Goal: Task Accomplishment & Management: Manage account settings

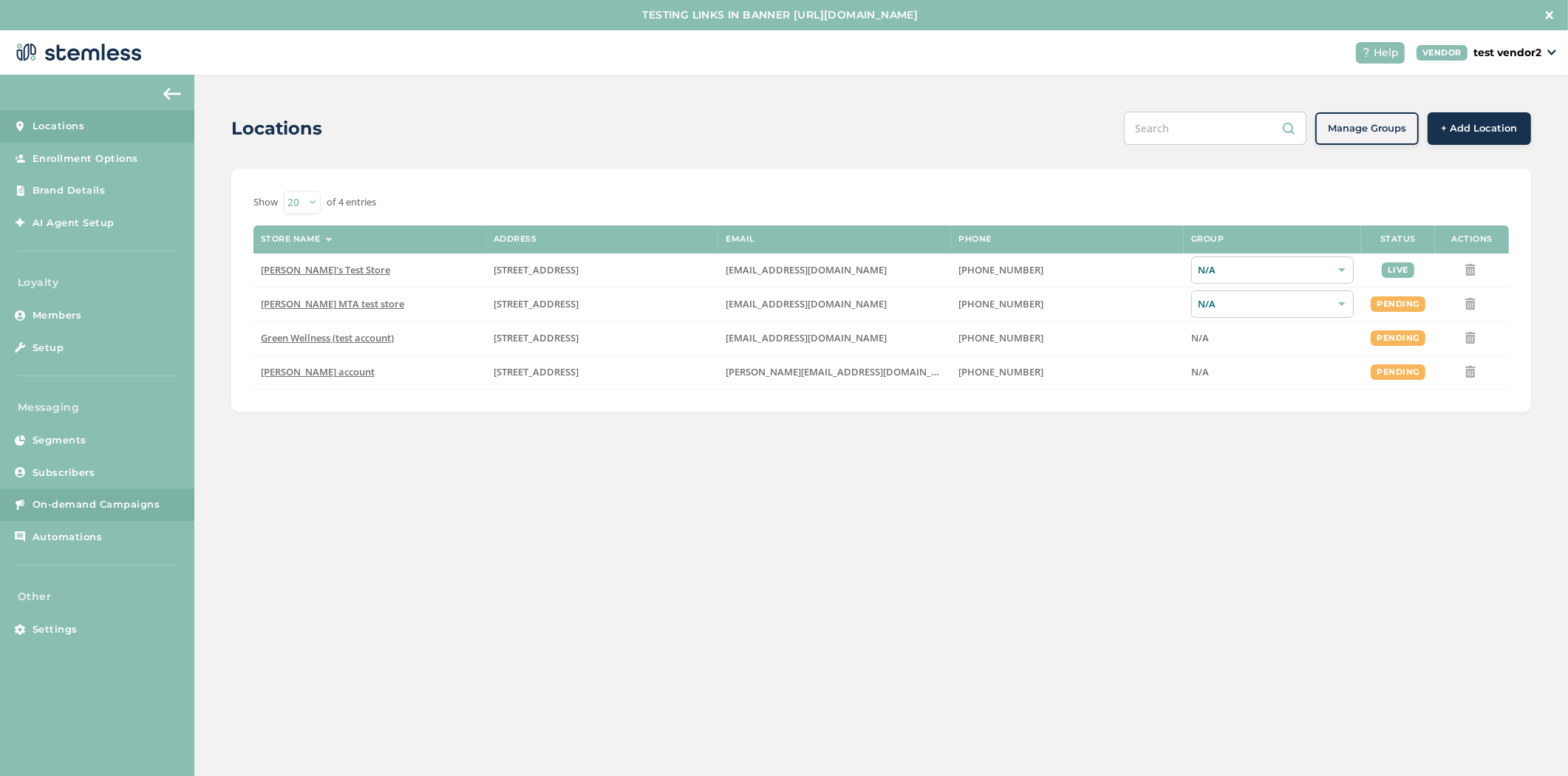
drag, startPoint x: 91, startPoint y: 496, endPoint x: 119, endPoint y: 491, distance: 28.4
click at [91, 496] on link "On-demand Campaigns" at bounding box center [97, 504] width 194 height 32
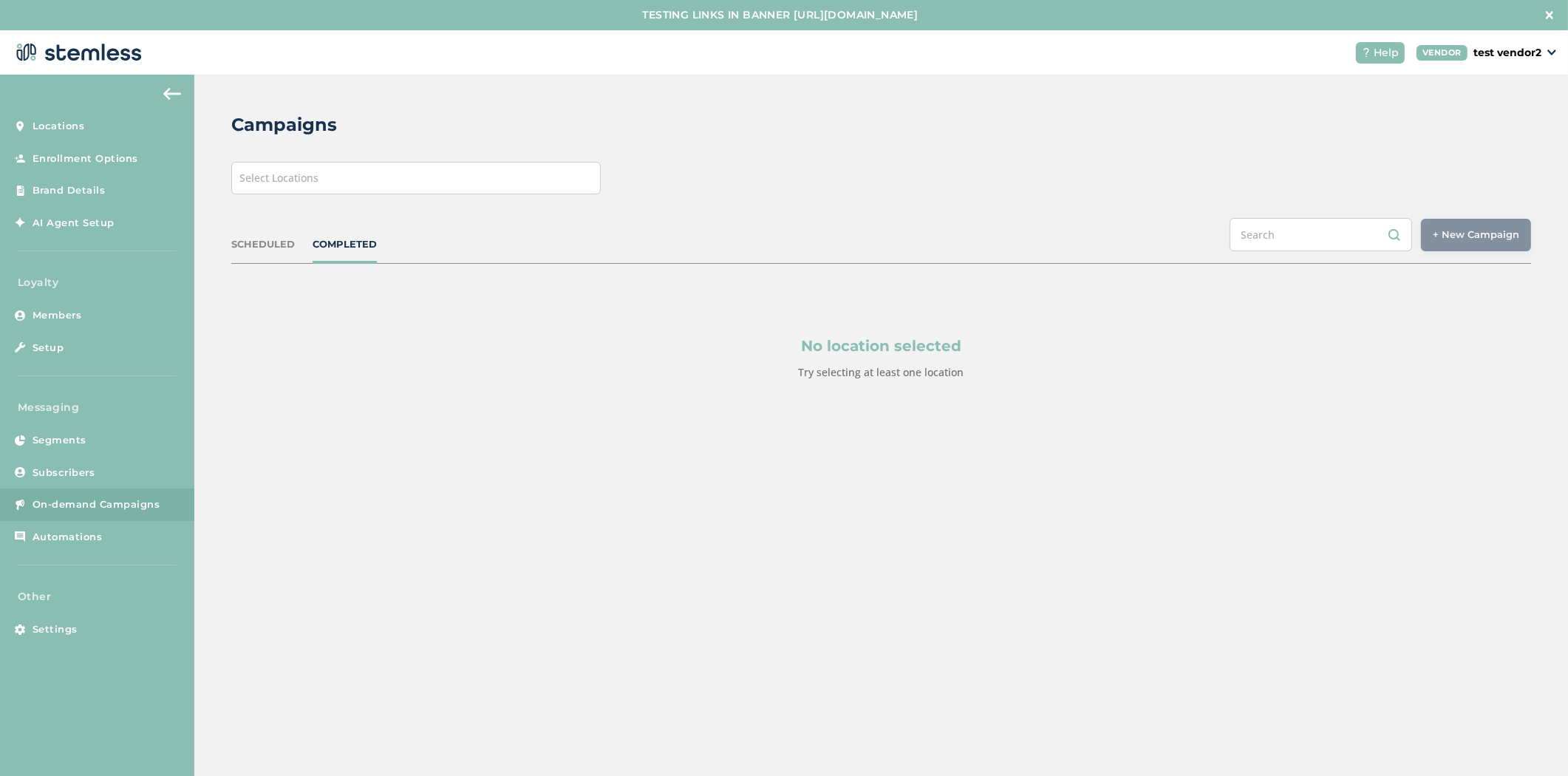
click at [330, 151] on div "Campaigns Select Locations SCHEDULED COMPLETED + New Campaign Select location(s…" at bounding box center [881, 281] width 1374 height 414
click at [355, 183] on div "Select Locations" at bounding box center [415, 178] width 370 height 32
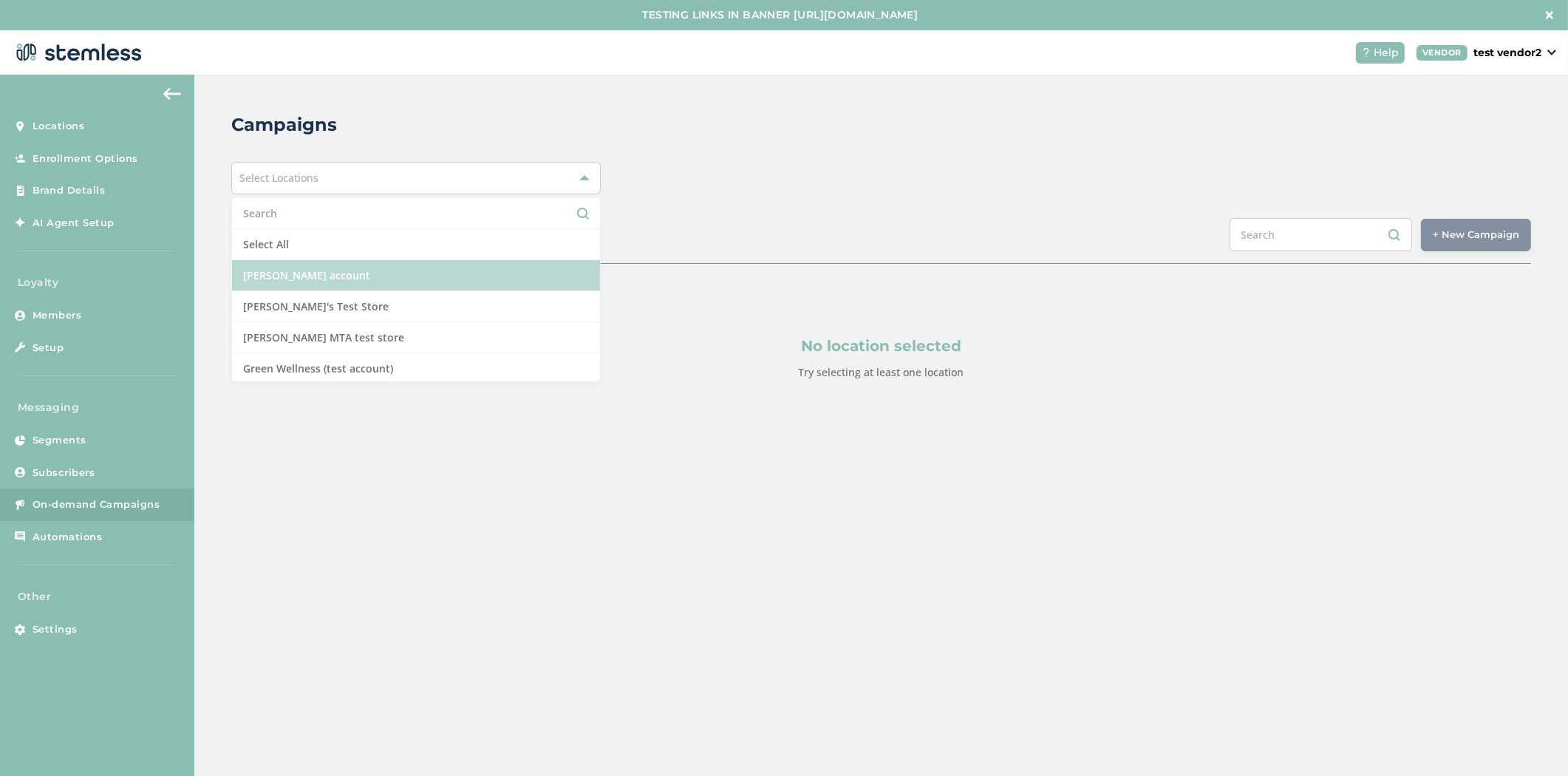
click at [350, 263] on li "[PERSON_NAME] account" at bounding box center [415, 275] width 368 height 31
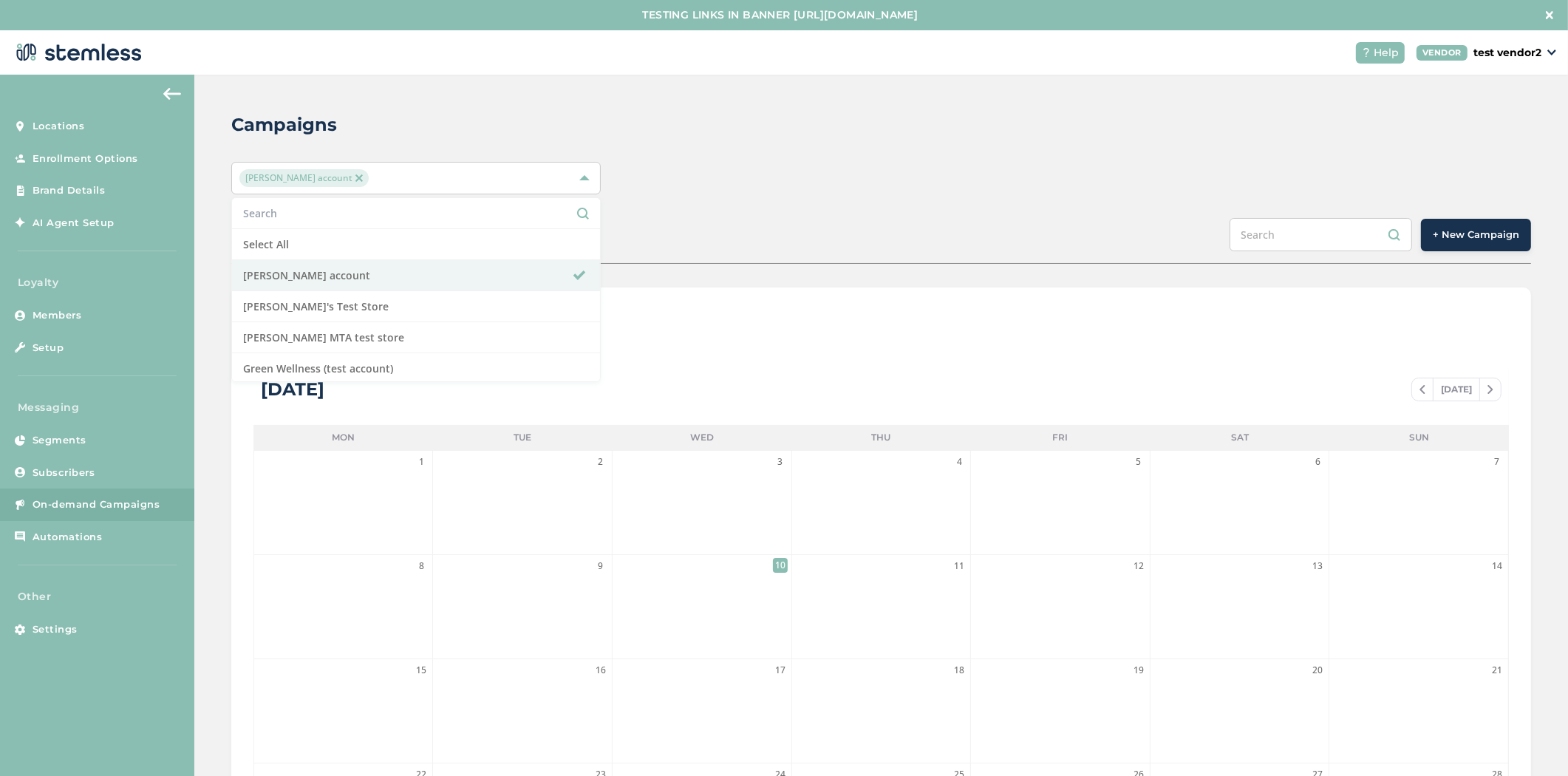
click at [937, 182] on div "[PERSON_NAME] account Select All [PERSON_NAME] account [PERSON_NAME]'s Test Sto…" at bounding box center [881, 178] width 1300 height 32
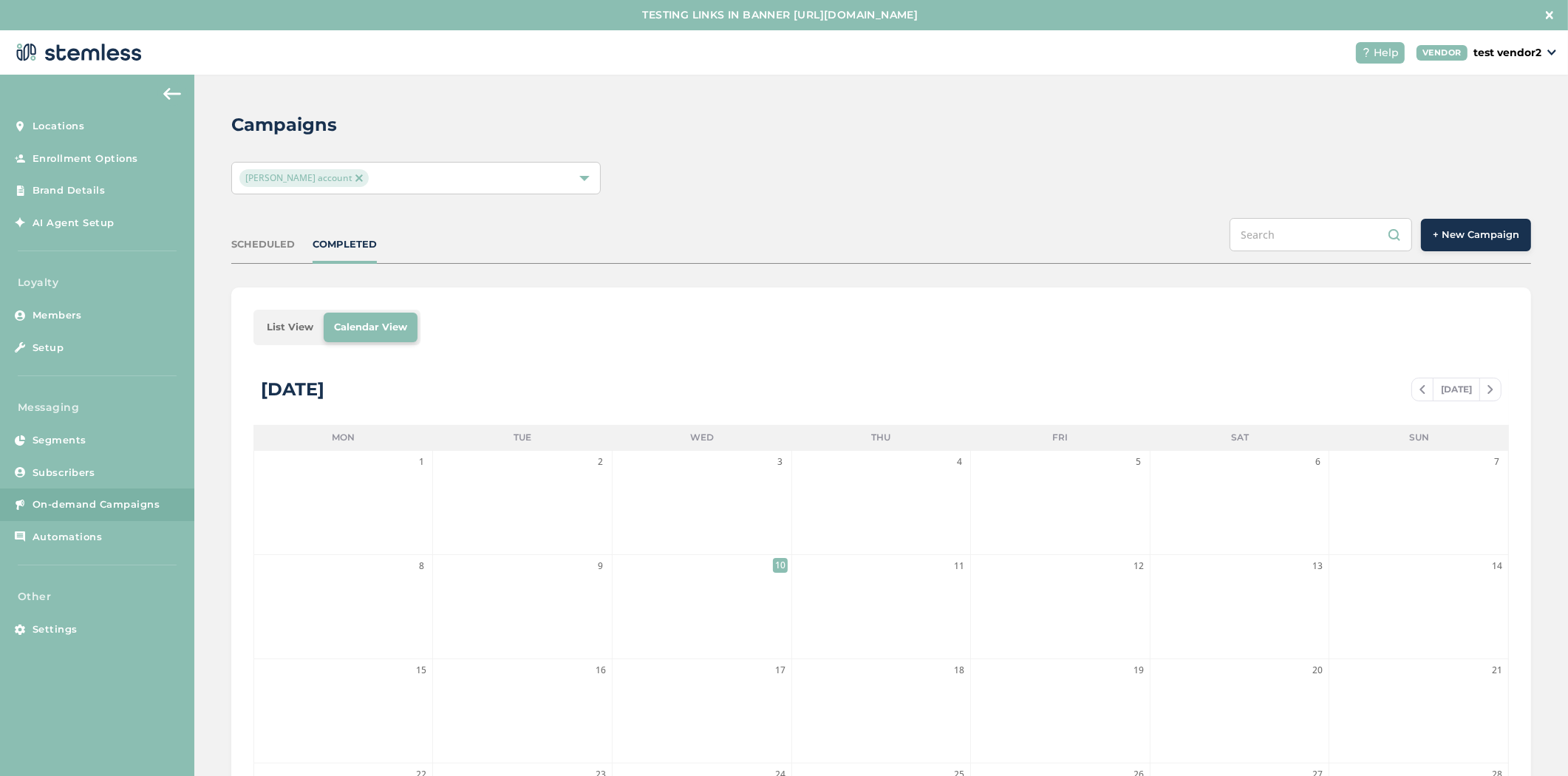
click at [1478, 235] on span "+ New Campaign" at bounding box center [1476, 235] width 86 height 14
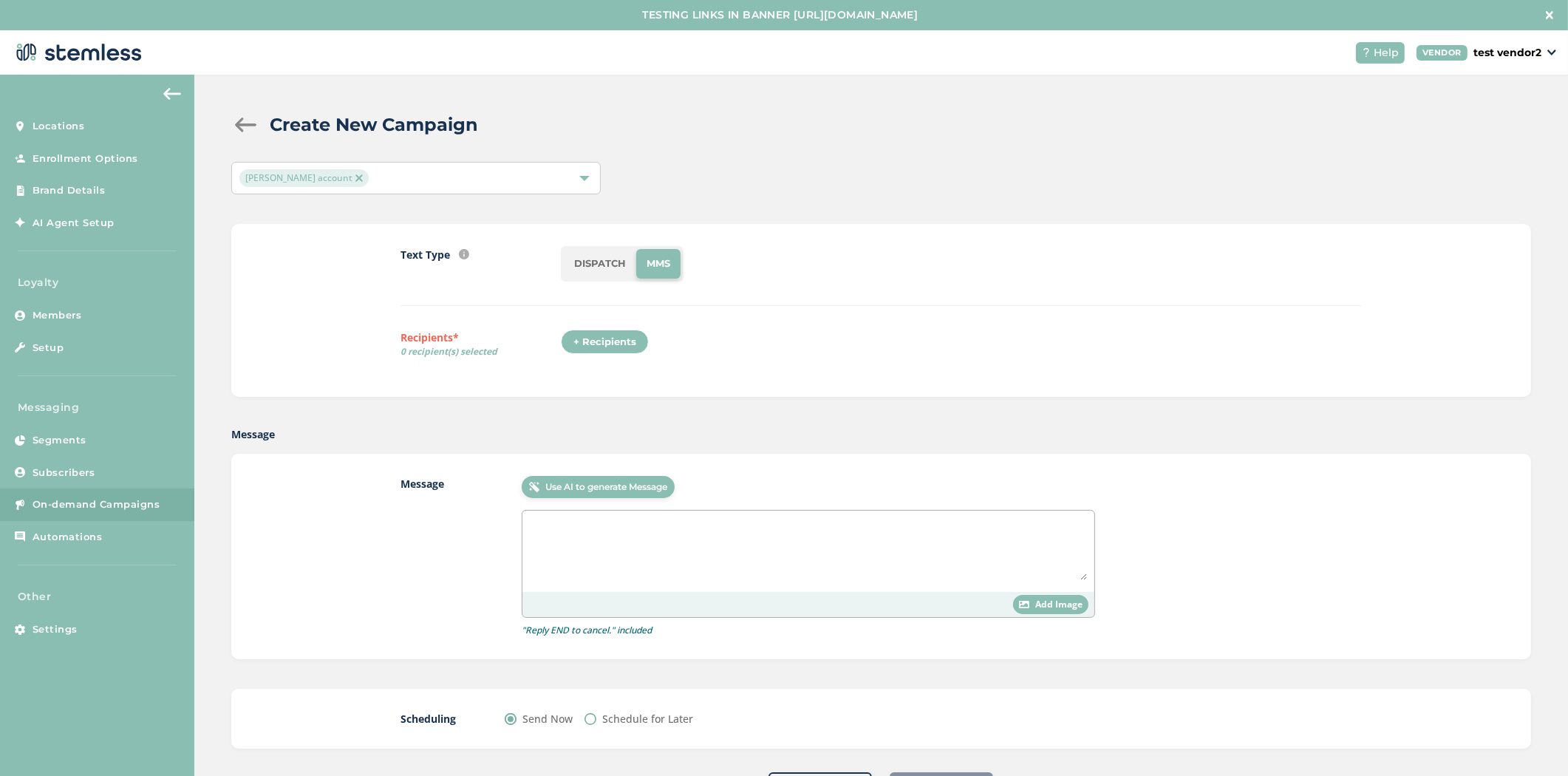
click at [604, 261] on li "DISPATCH" at bounding box center [600, 263] width 73 height 30
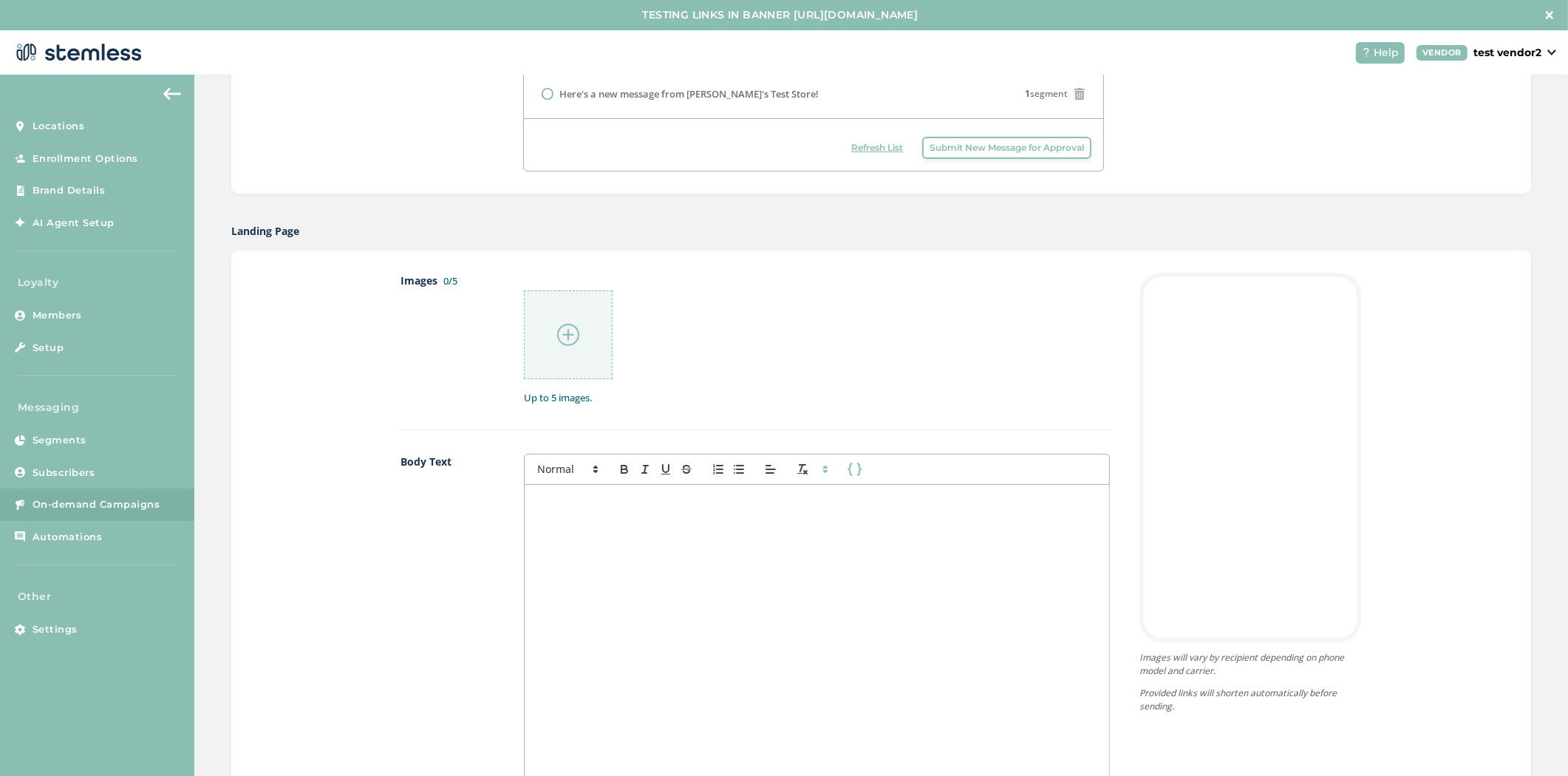
scroll to position [575, 0]
click at [569, 323] on img at bounding box center [568, 334] width 22 height 22
click at [562, 326] on img at bounding box center [568, 334] width 22 height 22
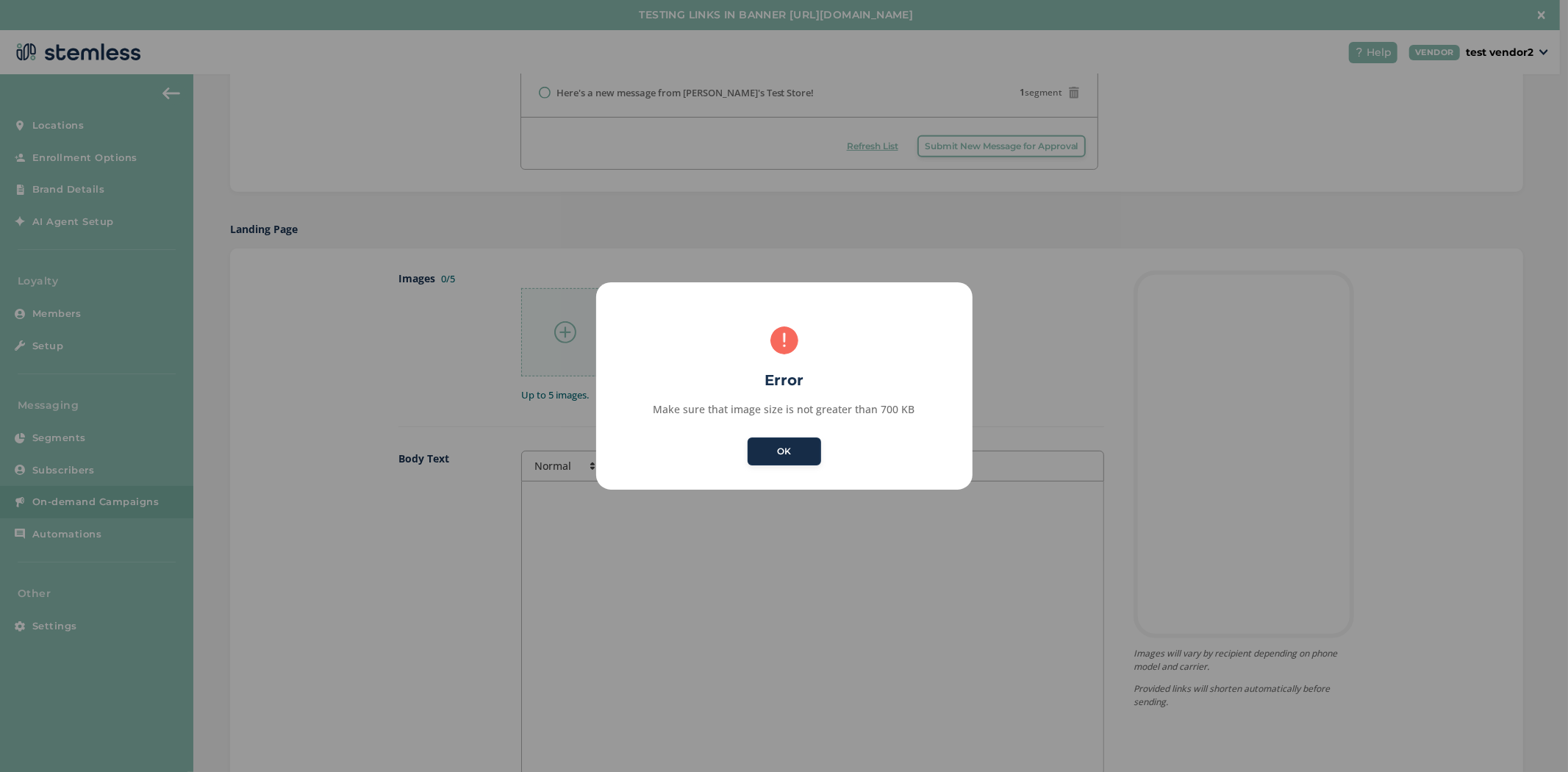
click at [769, 454] on button "OK" at bounding box center [784, 451] width 73 height 28
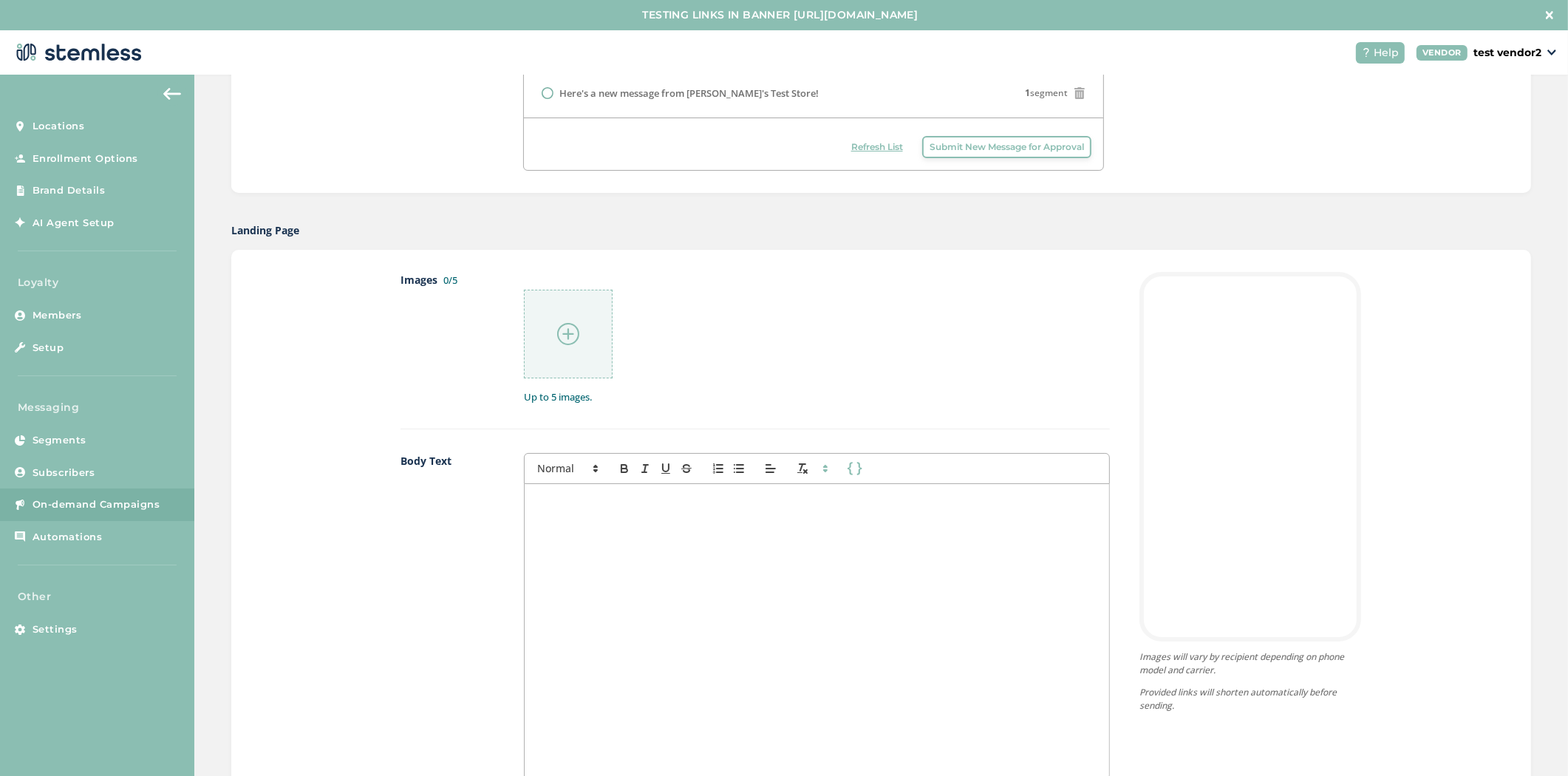
click at [579, 347] on div at bounding box center [568, 334] width 89 height 89
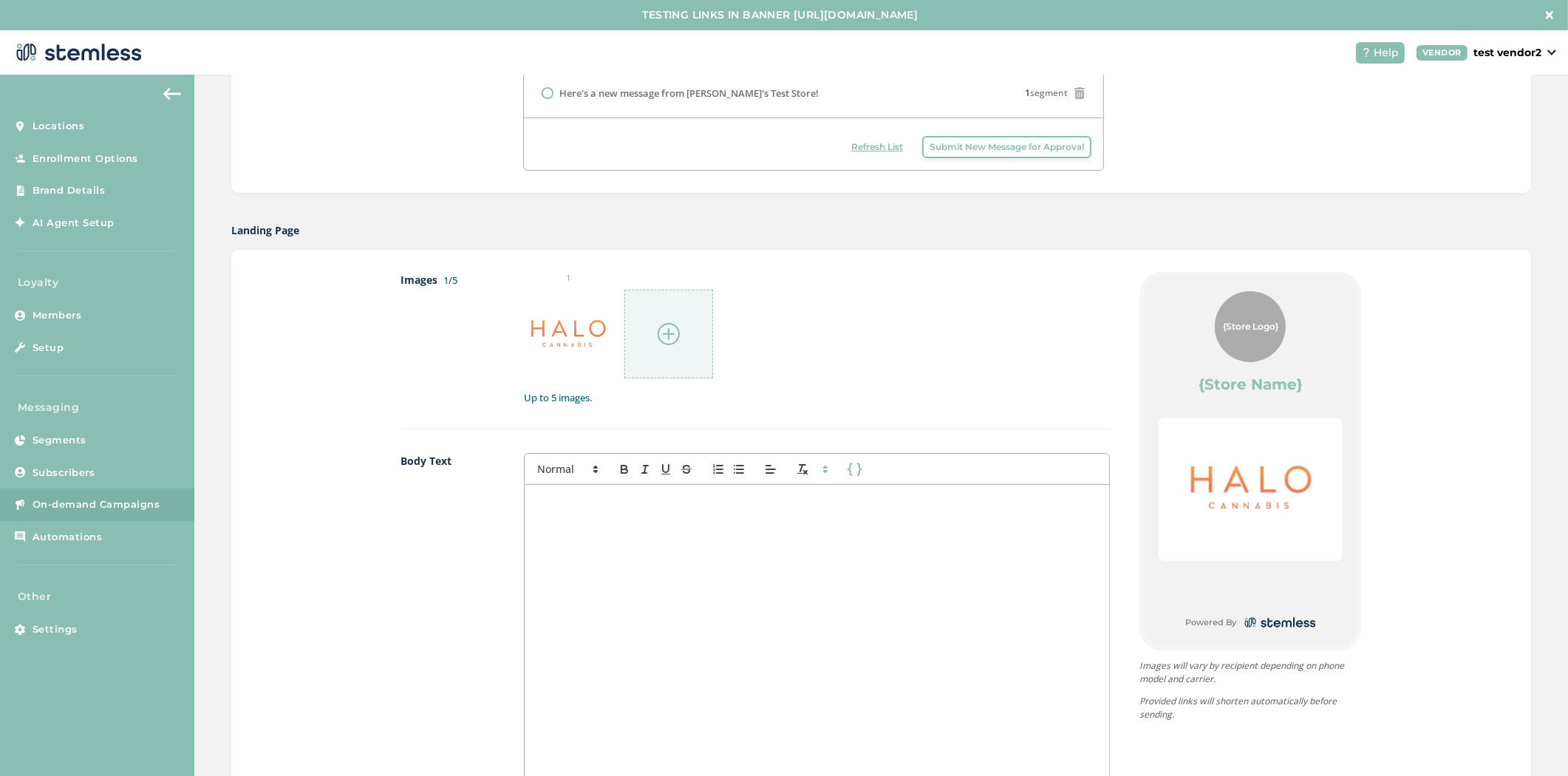
click at [670, 340] on img at bounding box center [669, 334] width 22 height 22
click at [89, 525] on link "Automations" at bounding box center [97, 537] width 194 height 32
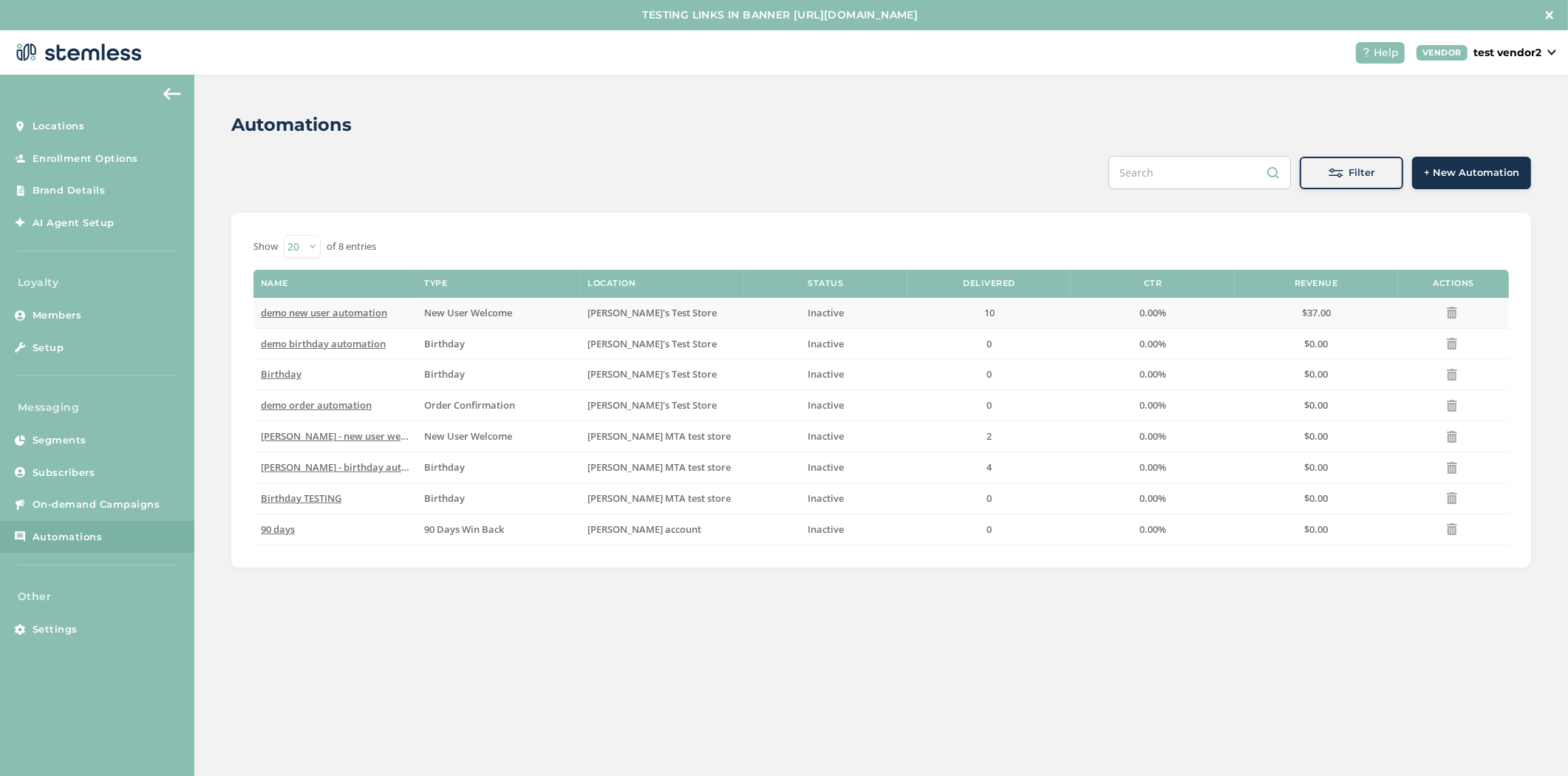
click at [316, 313] on span "demo new user automation" at bounding box center [324, 312] width 127 height 13
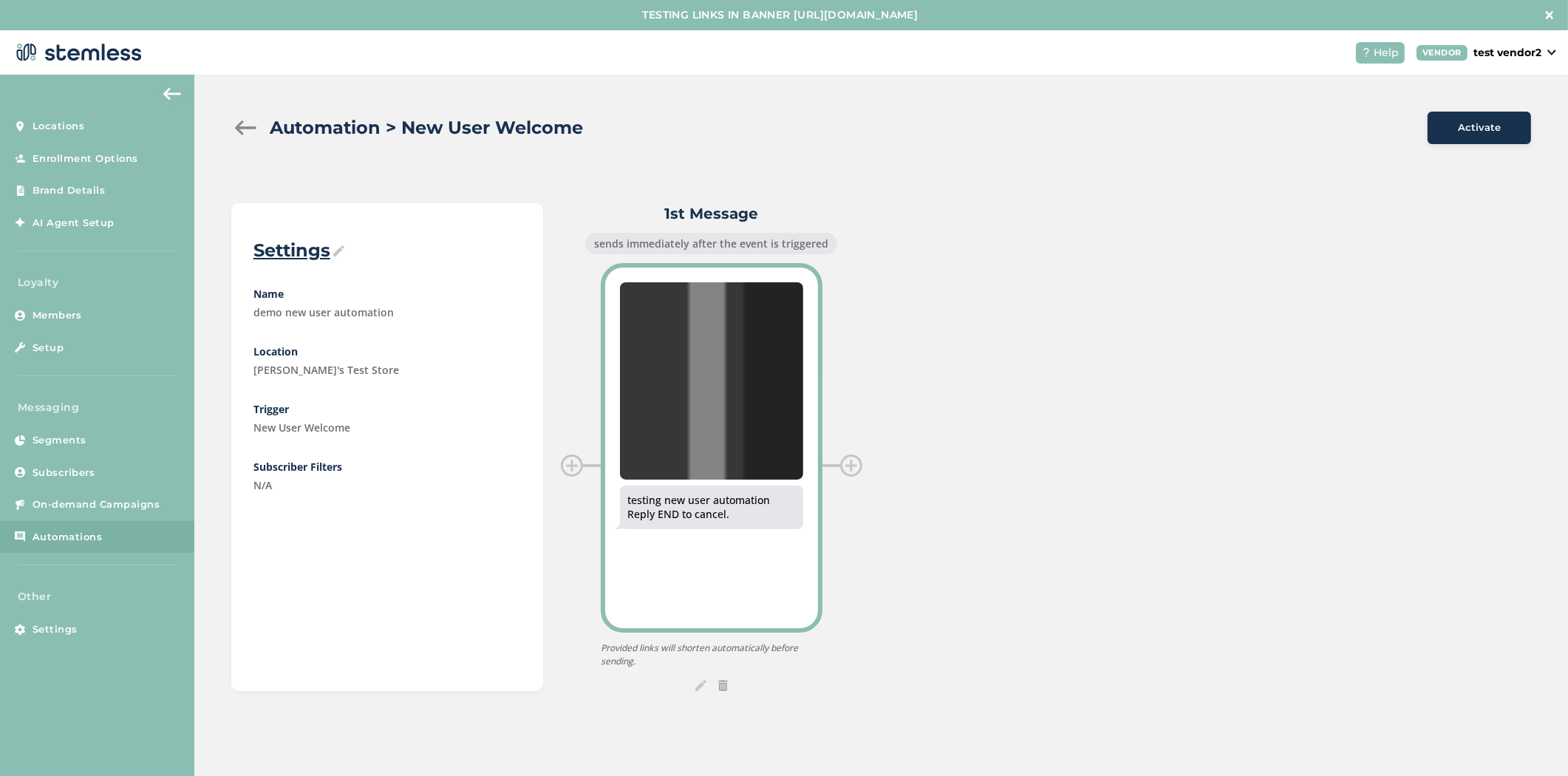
click at [729, 430] on img at bounding box center [712, 380] width 183 height 197
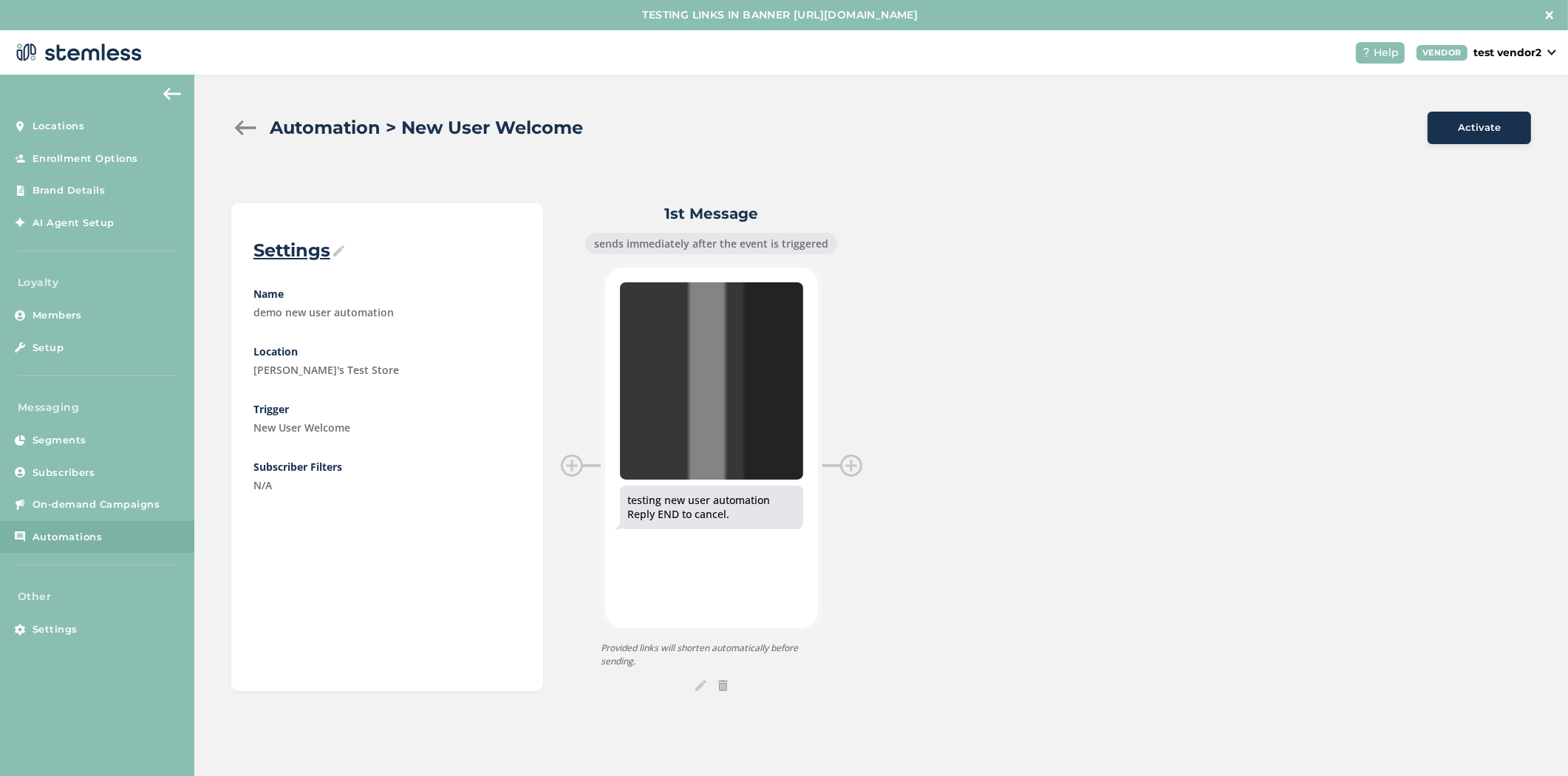
click at [703, 681] on img at bounding box center [700, 685] width 11 height 11
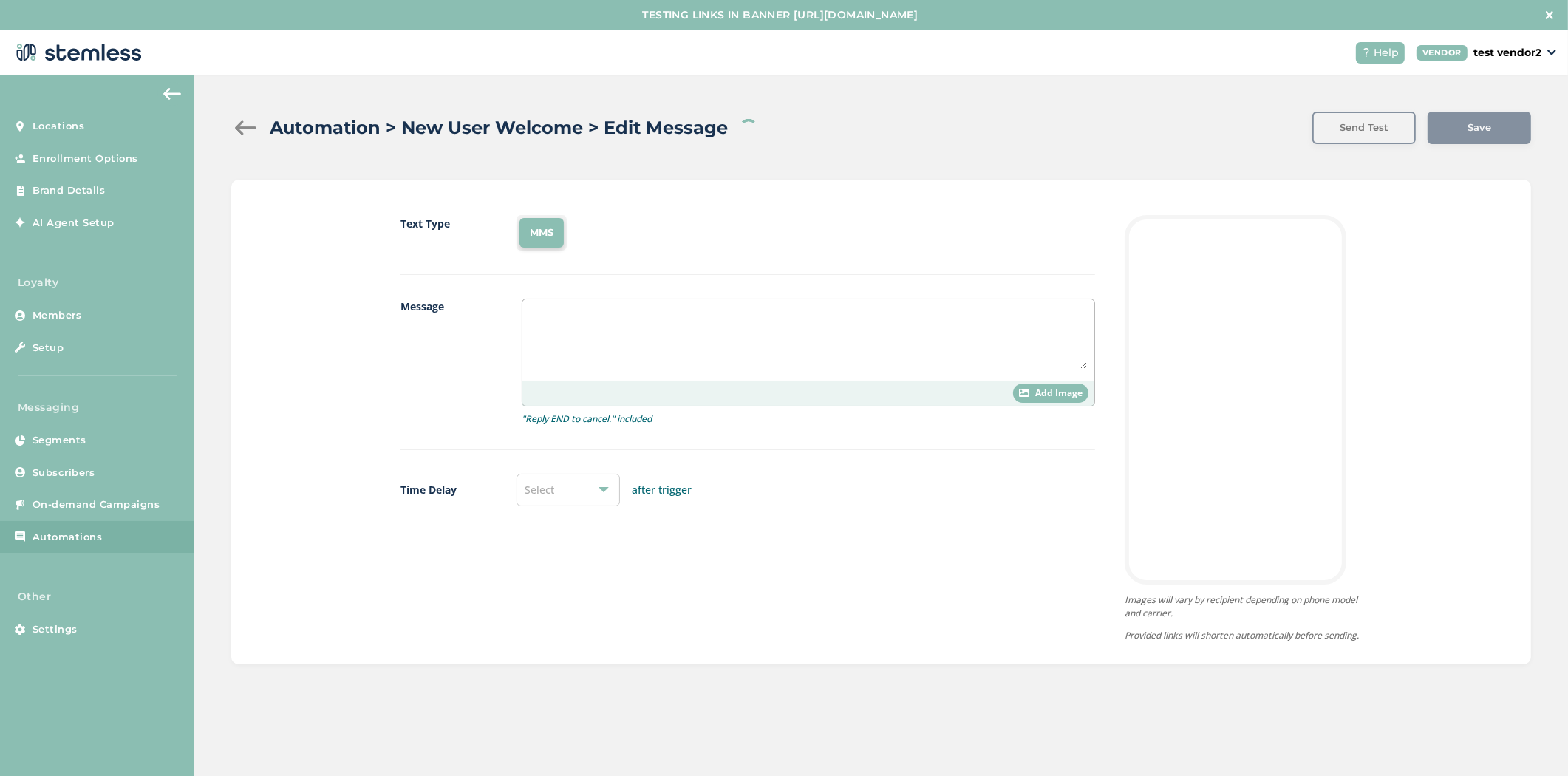
type textarea "testing new user automation"
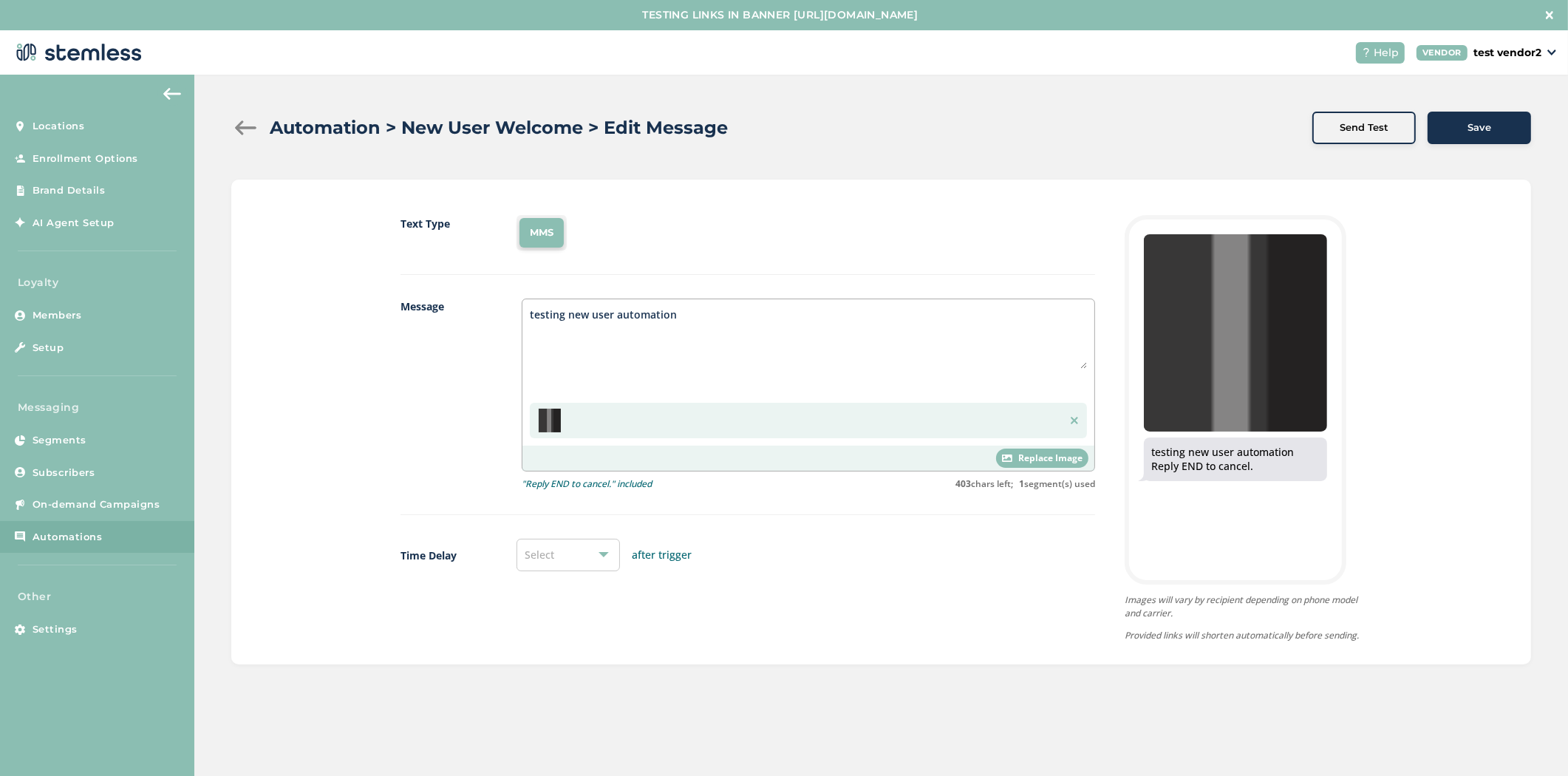
click at [1039, 457] on span "Replace Image" at bounding box center [1051, 458] width 65 height 13
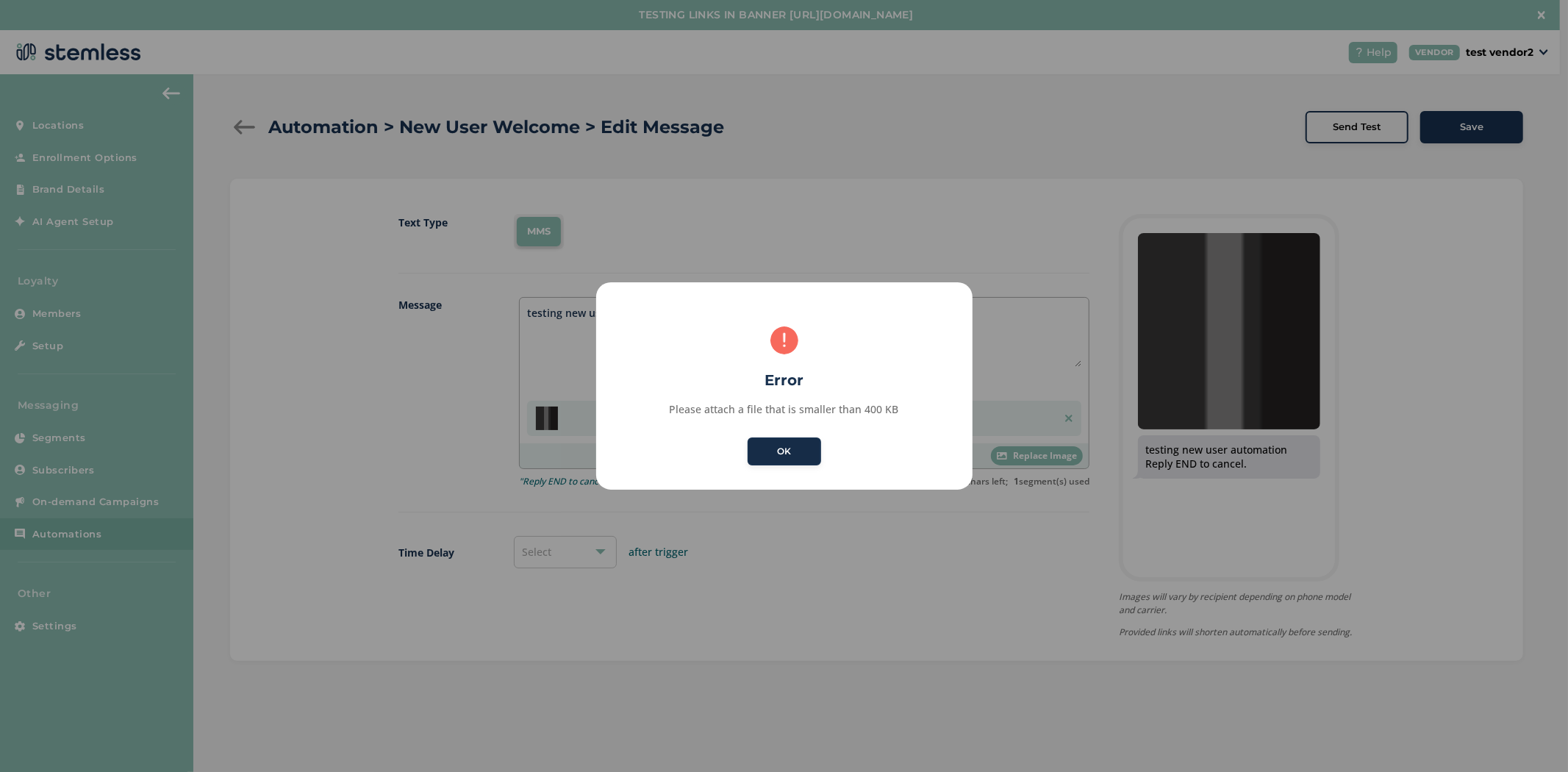
click at [766, 456] on button "OK" at bounding box center [784, 451] width 73 height 28
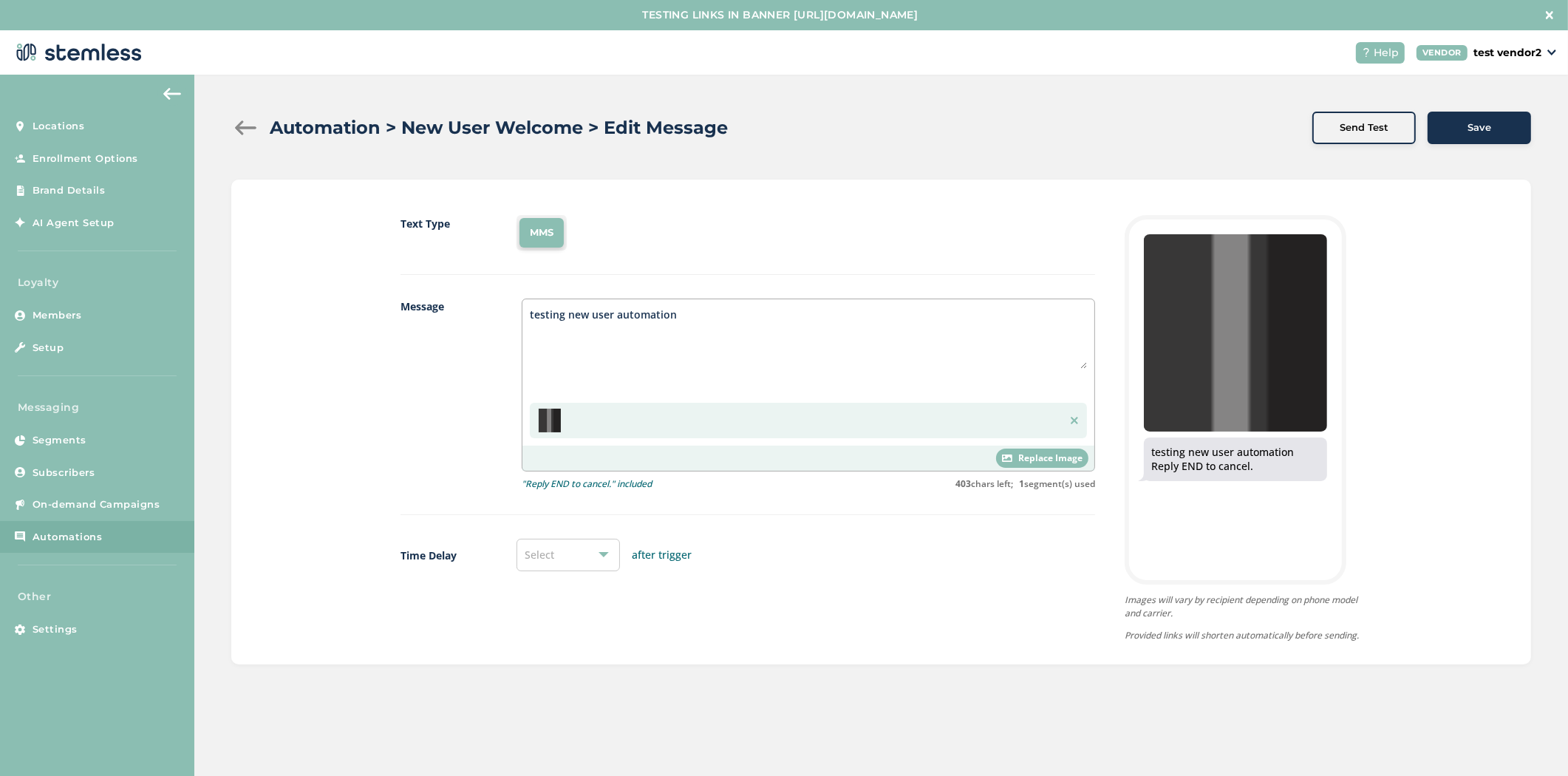
click at [1044, 463] on span "Replace Image" at bounding box center [1051, 458] width 65 height 13
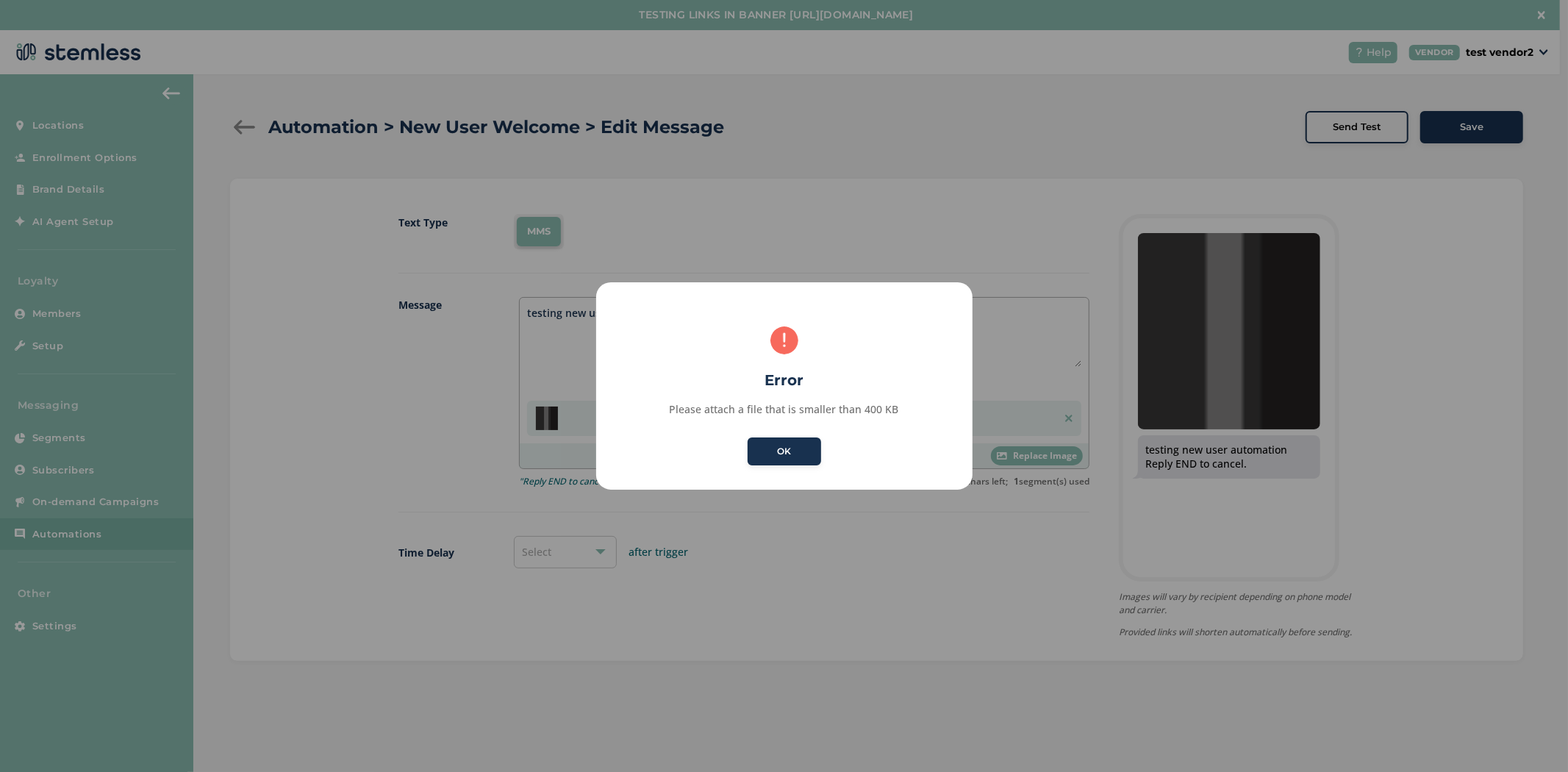
click at [777, 456] on button "OK" at bounding box center [784, 451] width 73 height 28
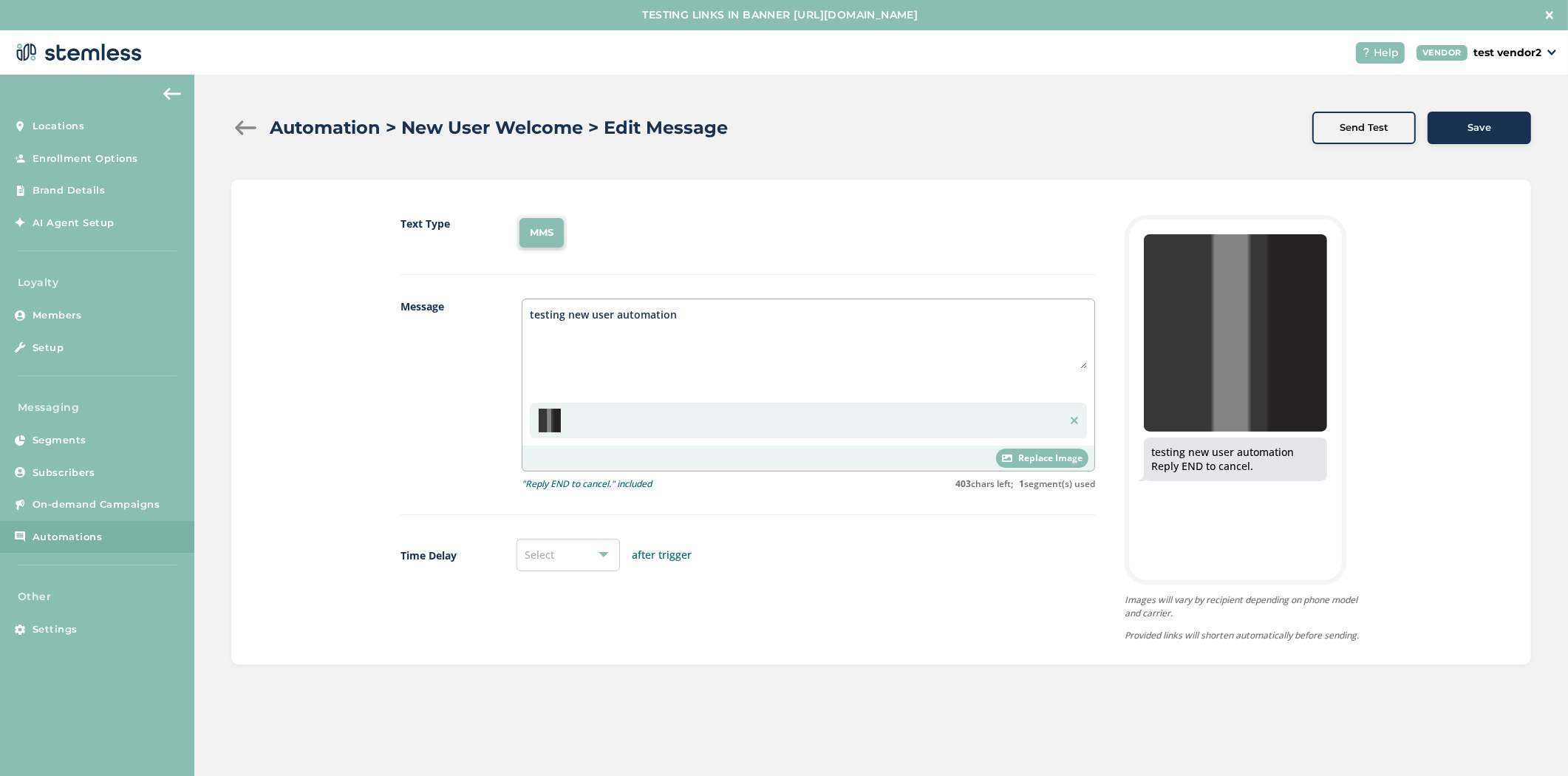
click at [1062, 461] on span "Replace Image" at bounding box center [1051, 458] width 65 height 13
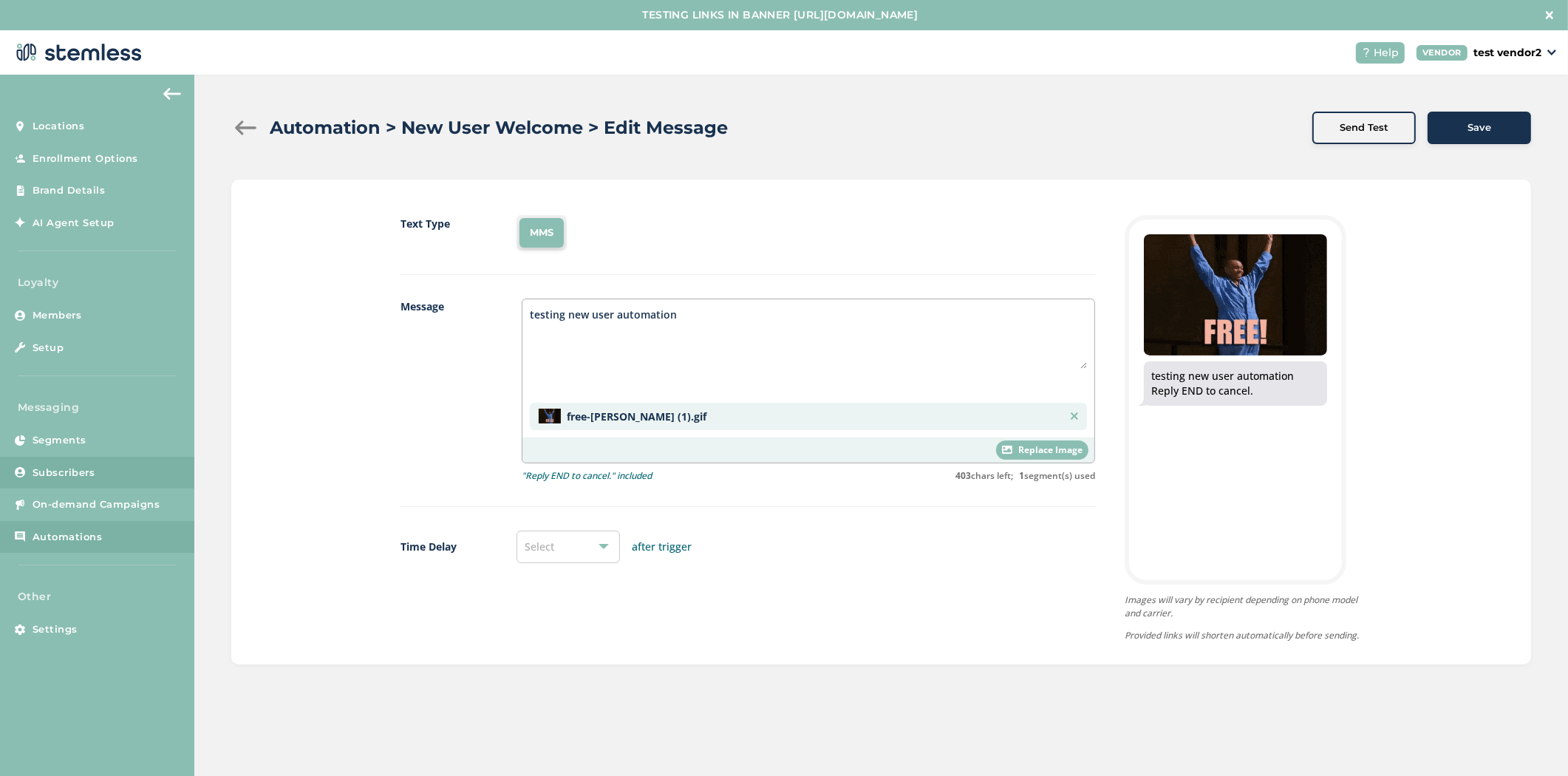
click at [75, 470] on span "Subscribers" at bounding box center [64, 473] width 63 height 14
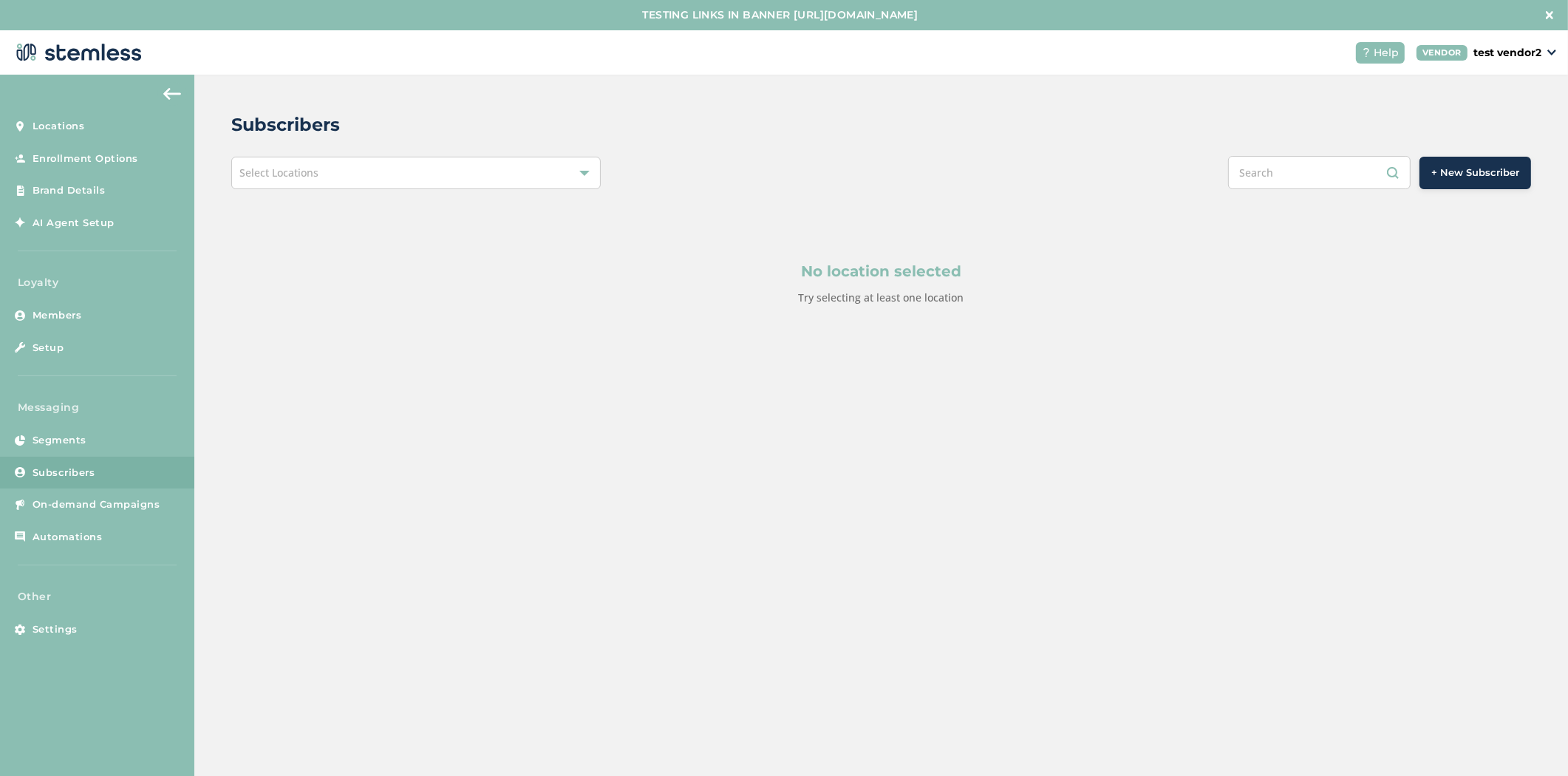
click at [389, 174] on div "Select Locations" at bounding box center [415, 173] width 370 height 32
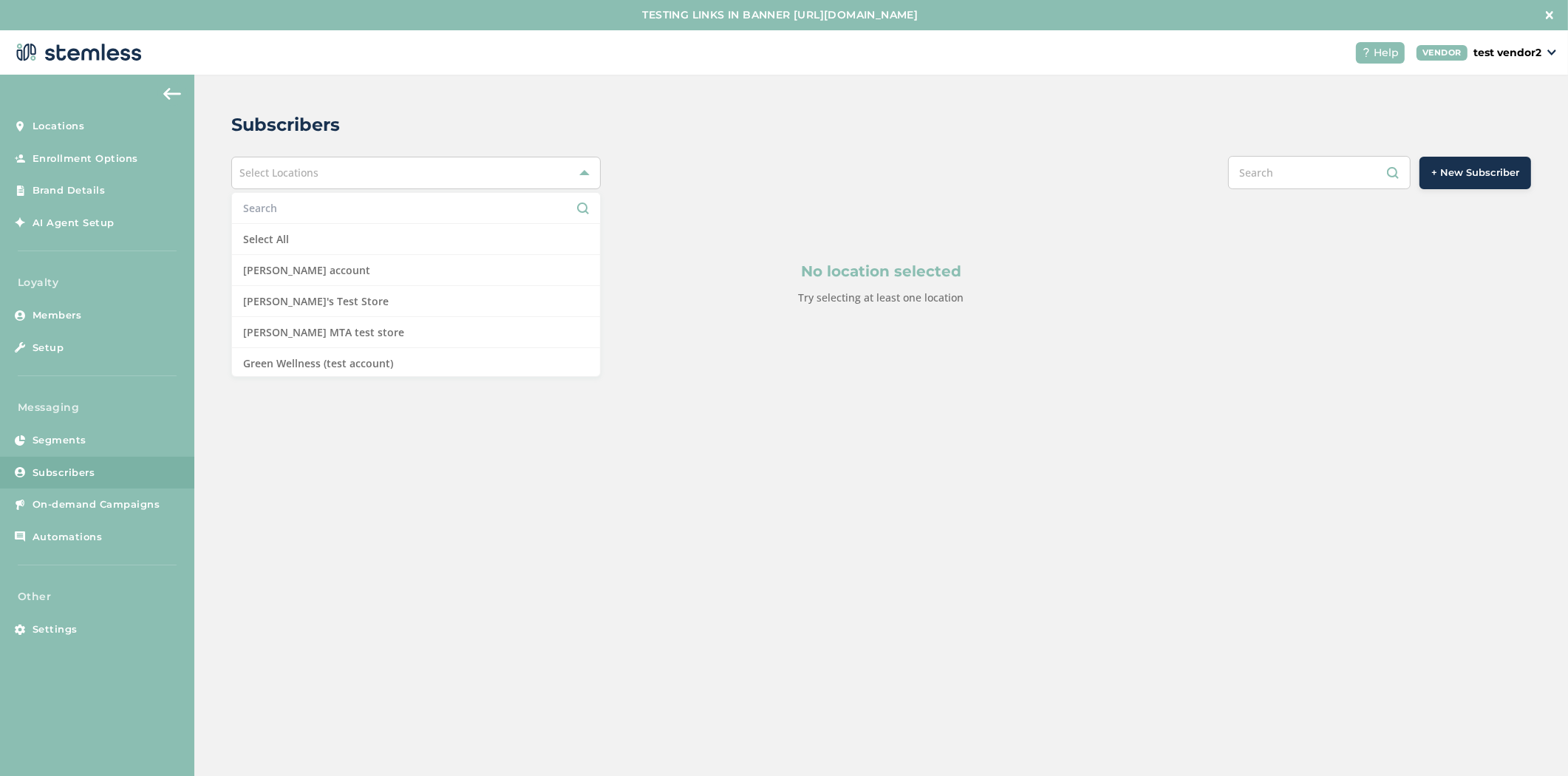
click at [535, 93] on div "Subscribers Select Locations Select All [PERSON_NAME] account [PERSON_NAME]'s T…" at bounding box center [881, 244] width 1374 height 339
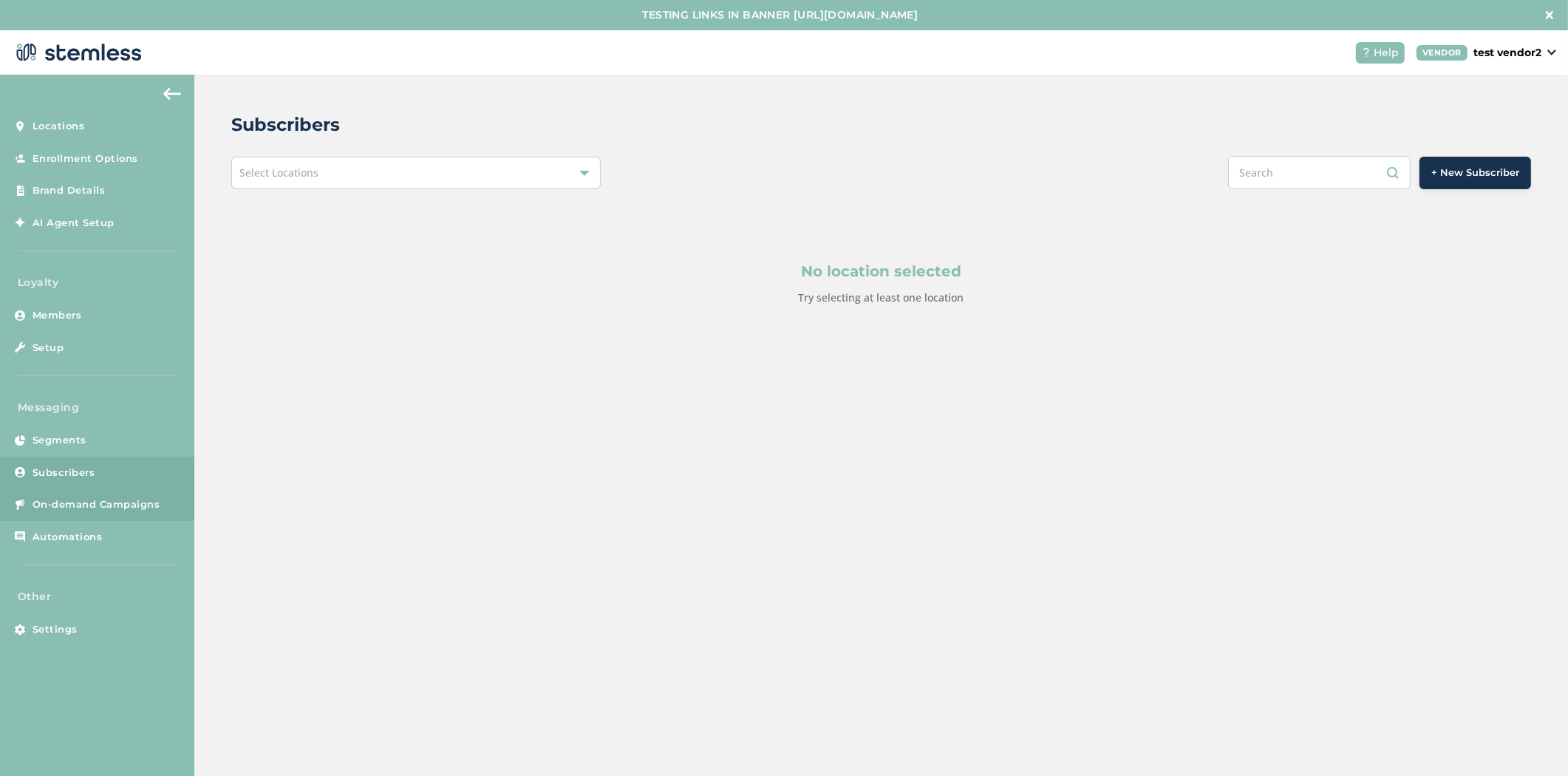
click at [103, 501] on span "On-demand Campaigns" at bounding box center [96, 504] width 128 height 14
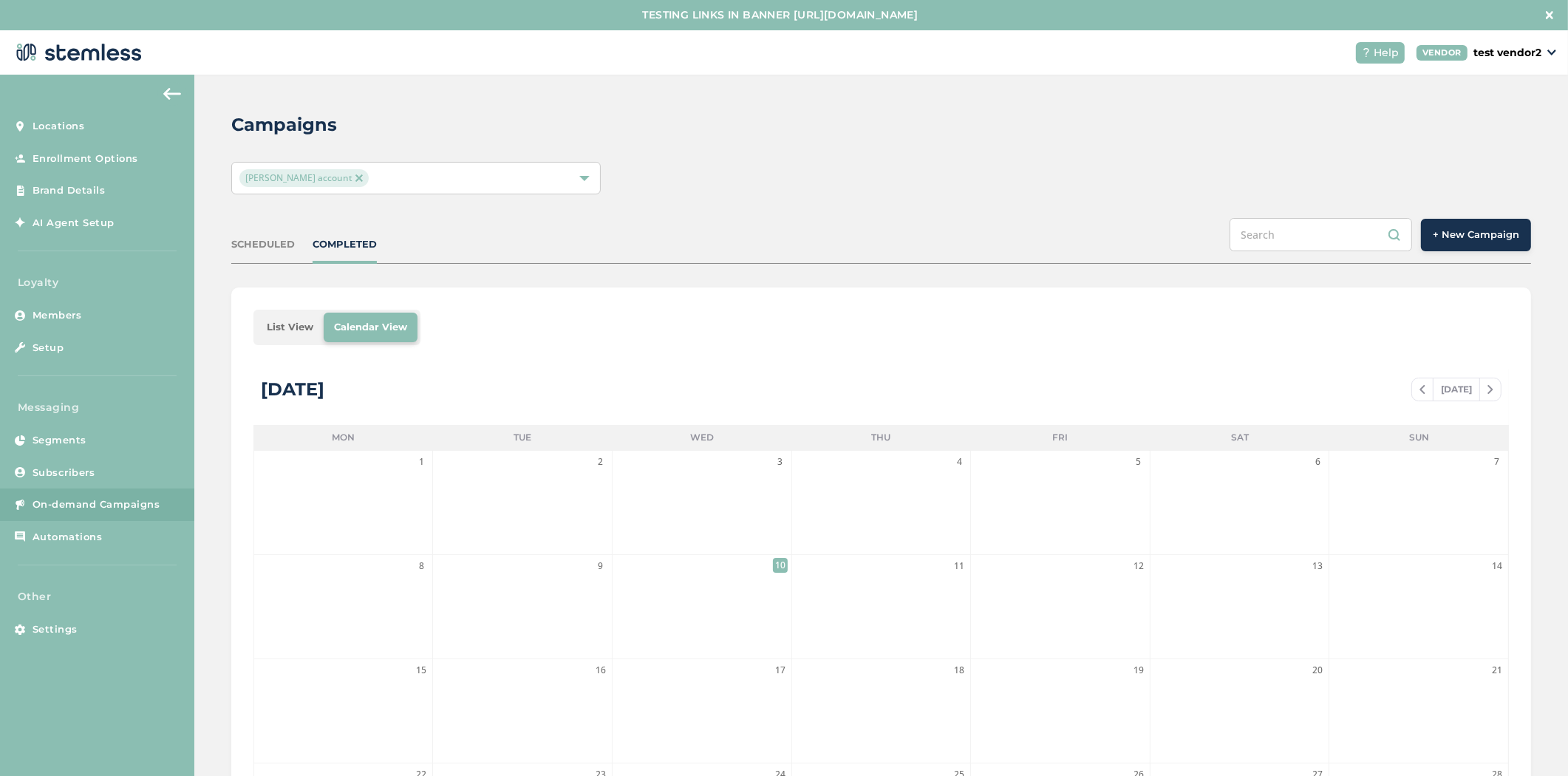
click at [1459, 233] on span "+ New Campaign" at bounding box center [1476, 235] width 86 height 14
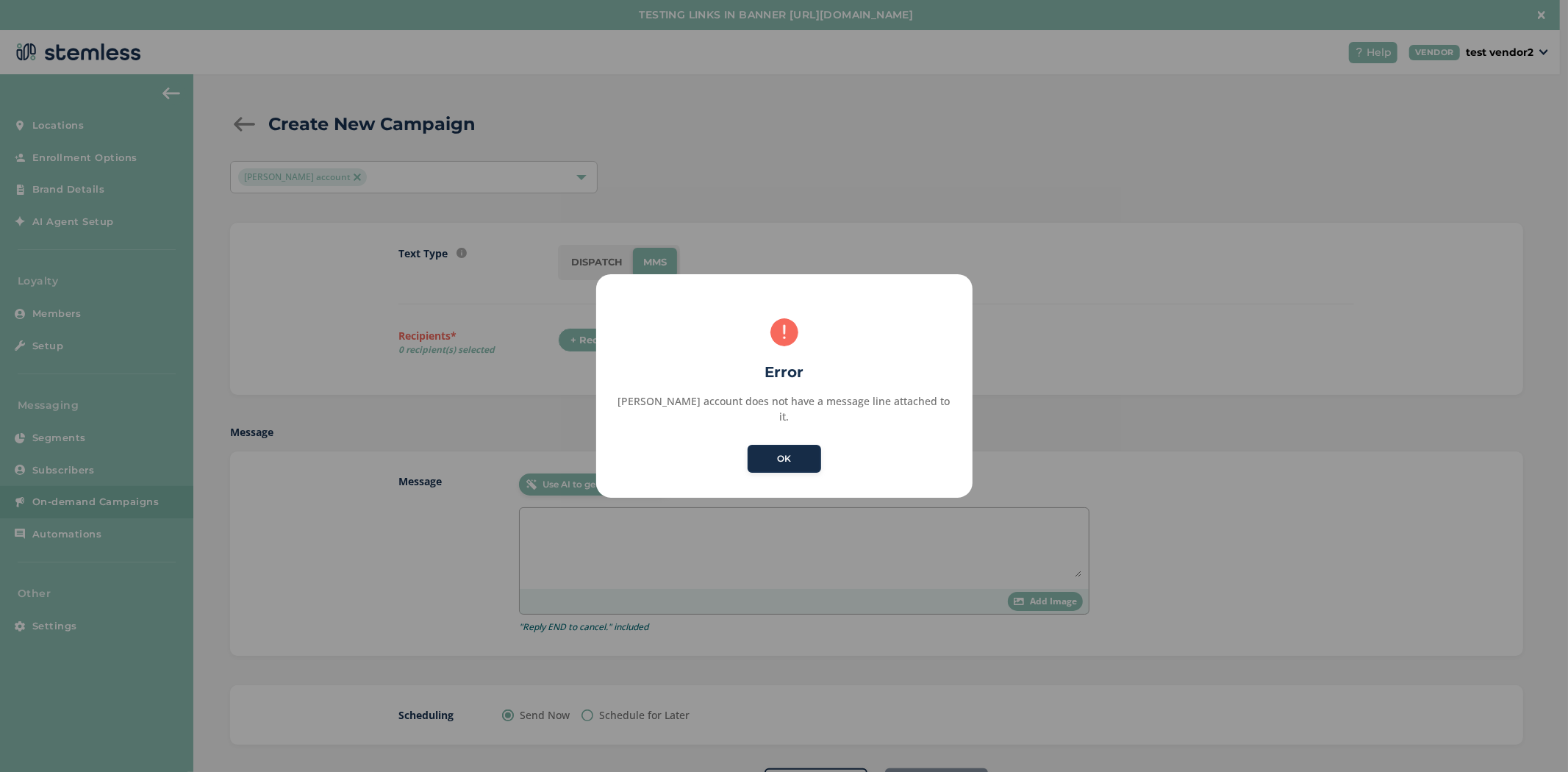
click at [784, 457] on button "OK" at bounding box center [784, 458] width 73 height 28
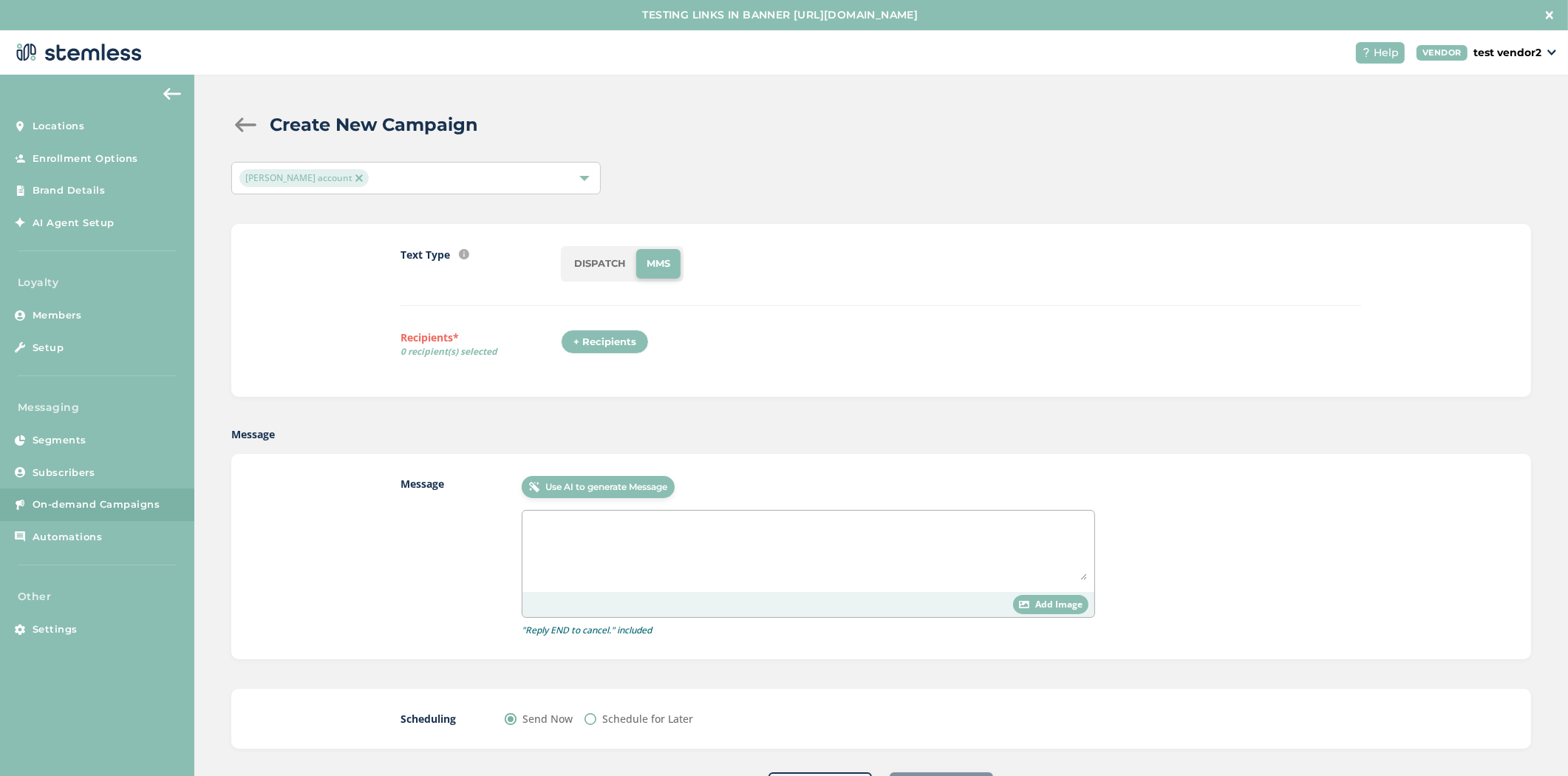
click at [511, 180] on div "[PERSON_NAME] account" at bounding box center [408, 178] width 338 height 18
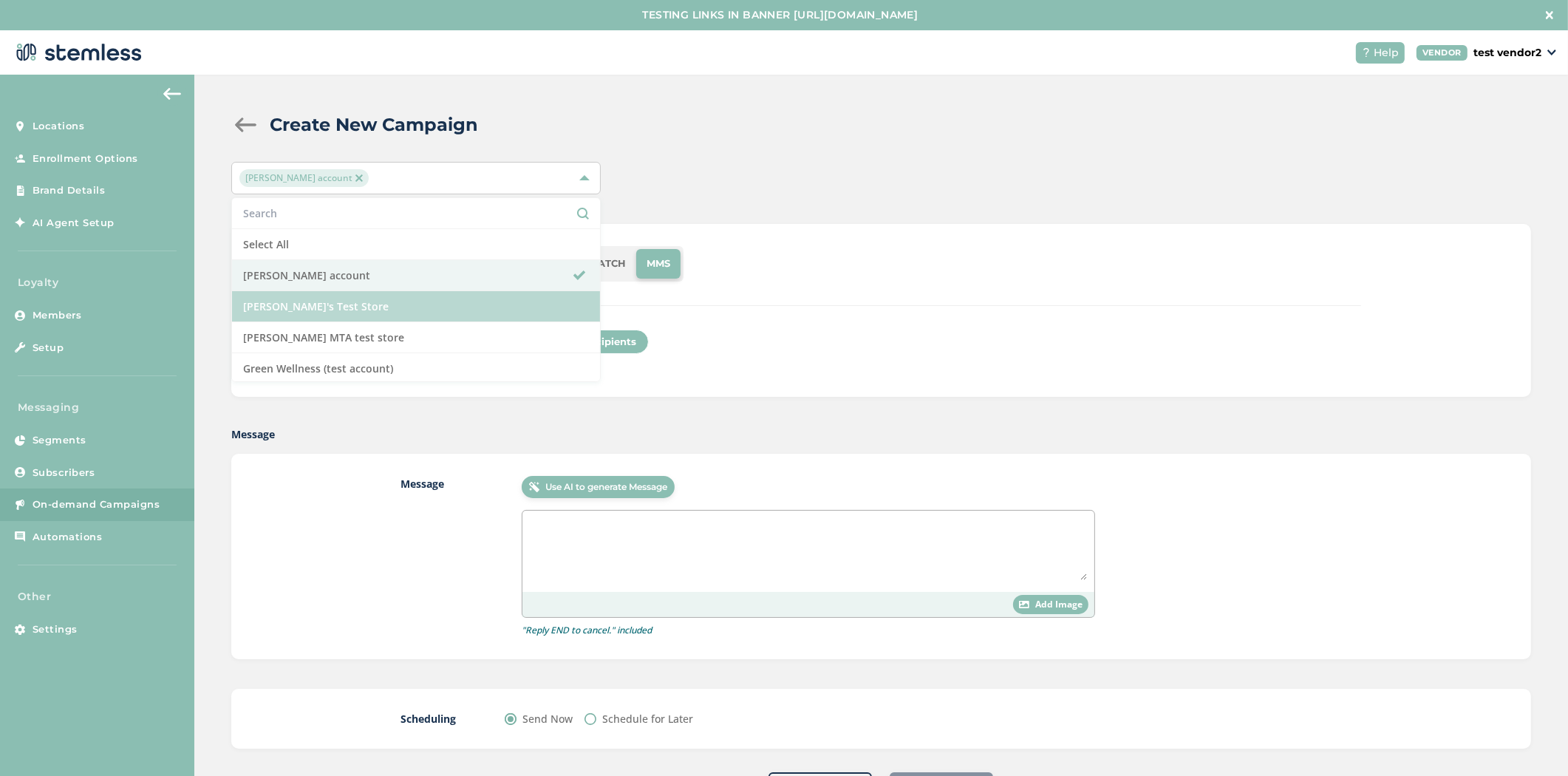
click at [442, 299] on li "[PERSON_NAME]'s Test Store" at bounding box center [415, 307] width 368 height 31
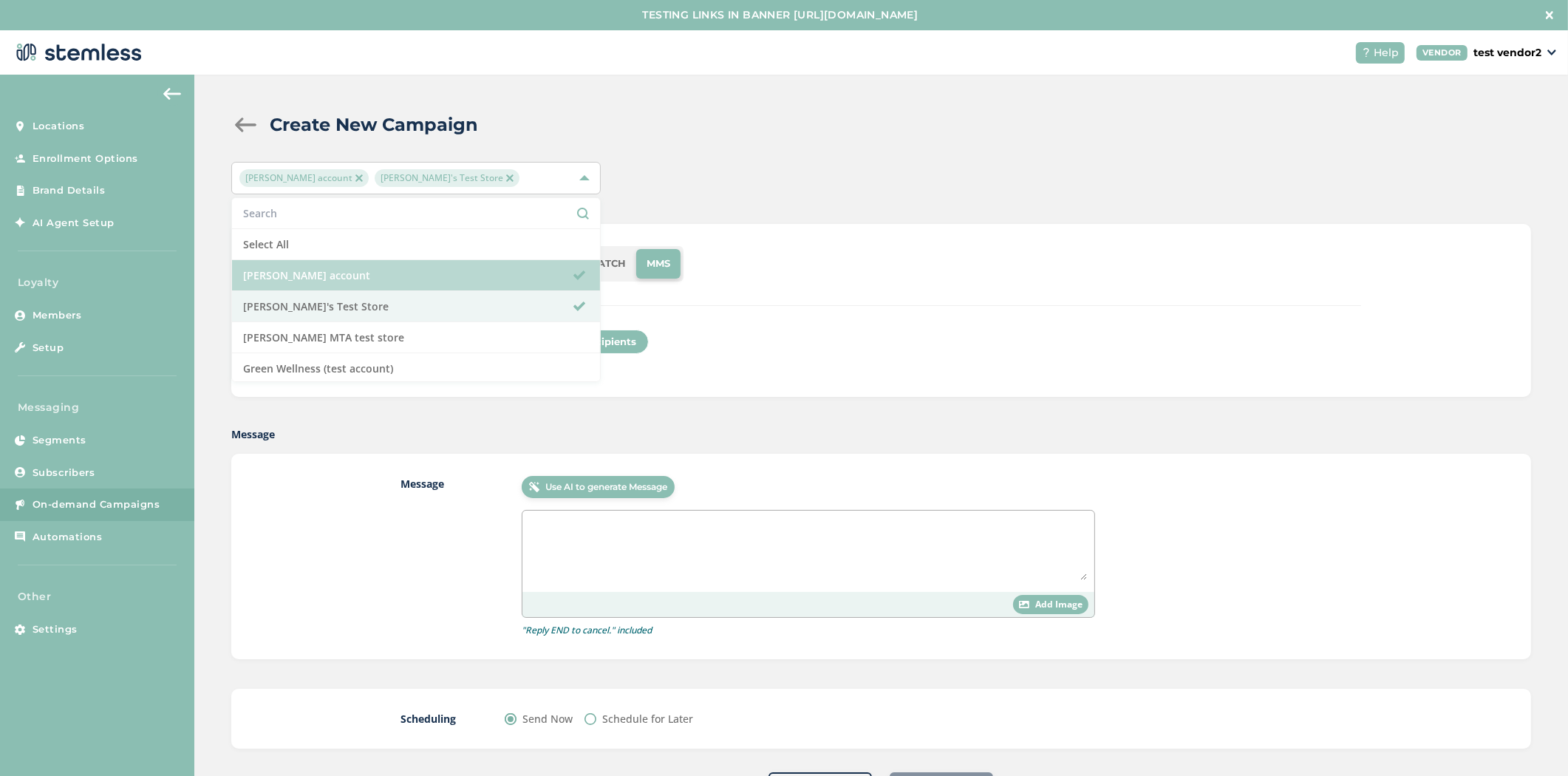
click at [450, 275] on li "[PERSON_NAME] account" at bounding box center [415, 275] width 368 height 31
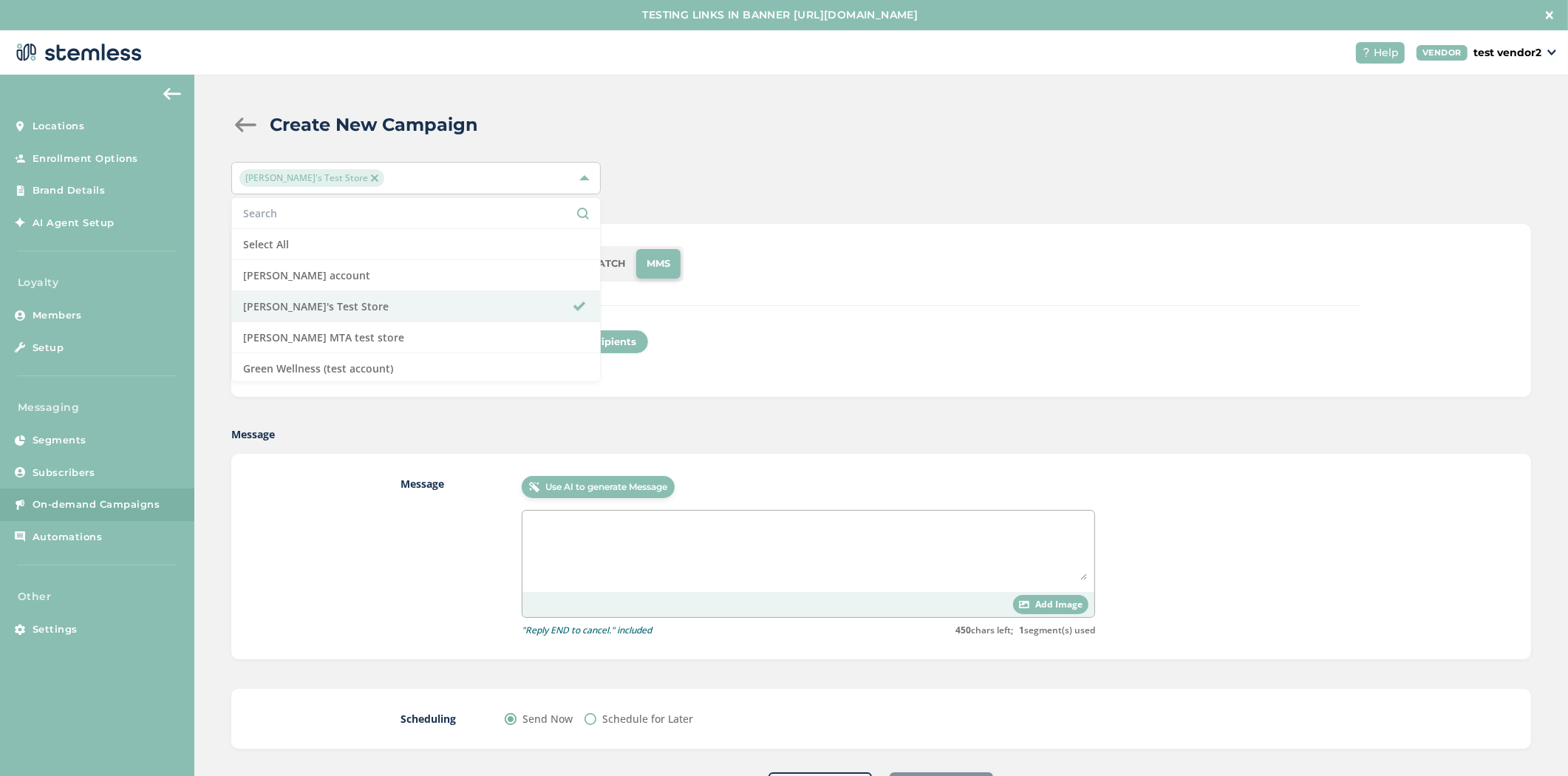
click at [735, 123] on div "Create New Campaign" at bounding box center [875, 125] width 1288 height 27
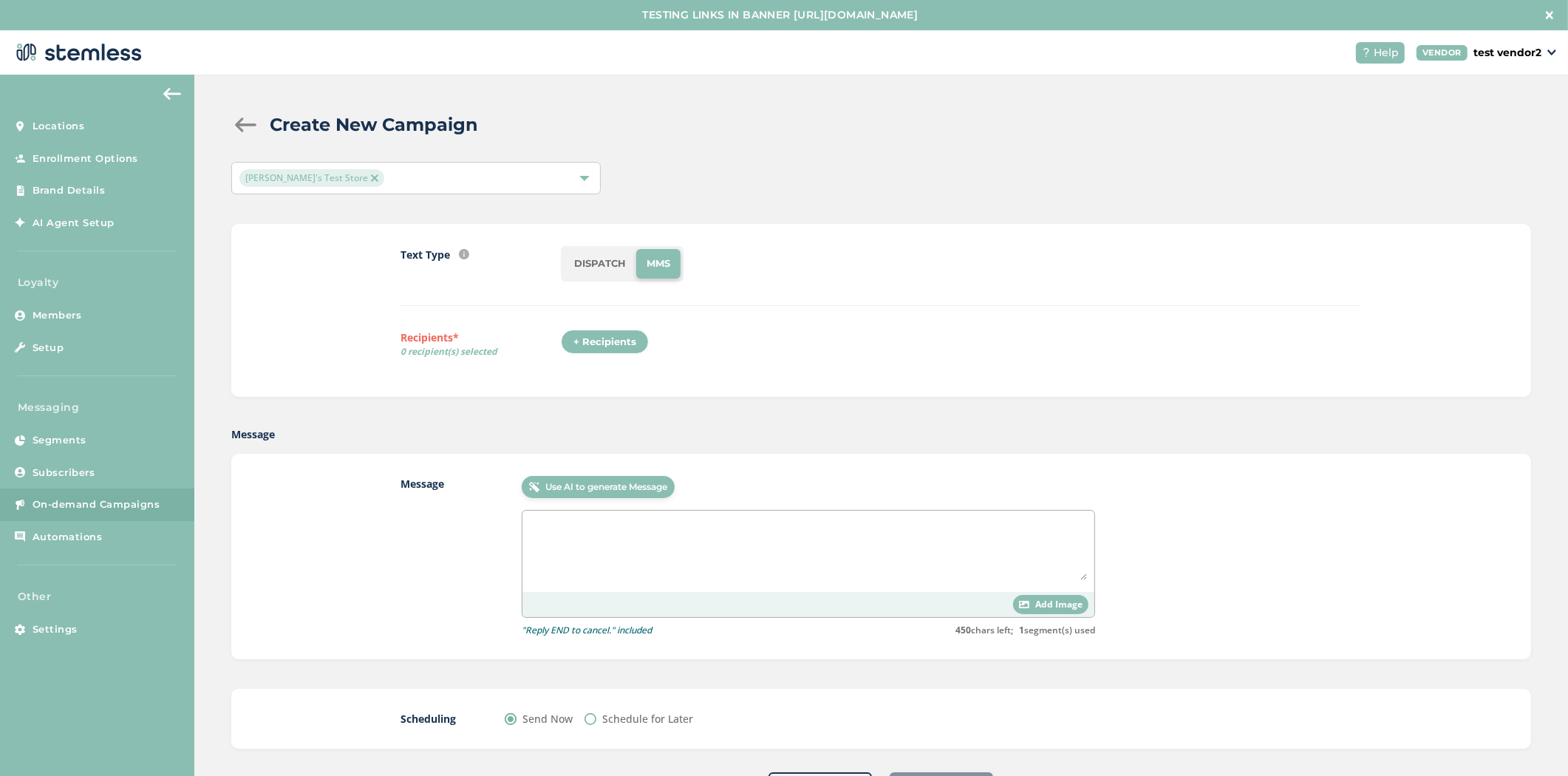
click at [607, 343] on div "+ Recipients" at bounding box center [605, 343] width 88 height 25
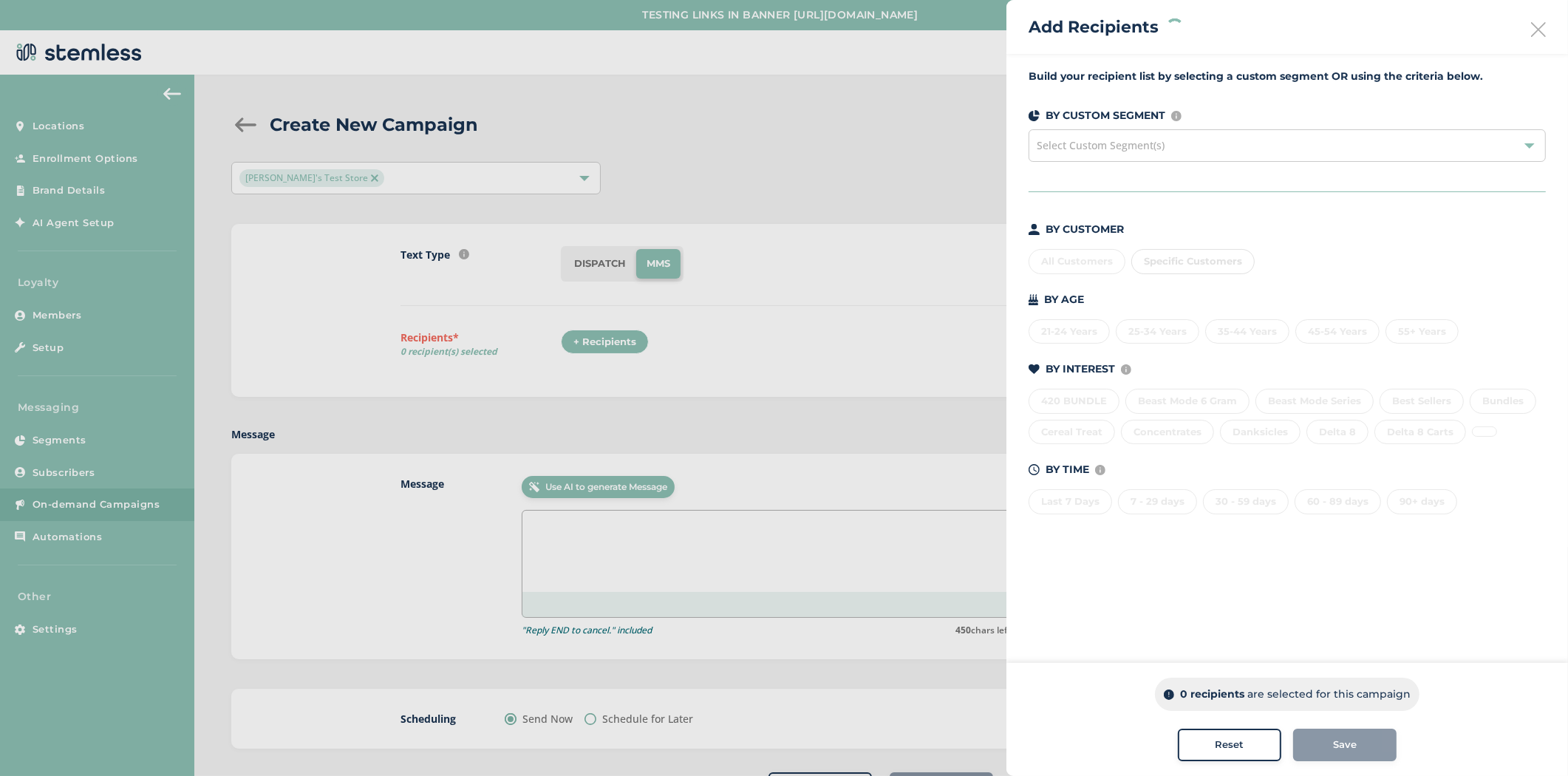
click at [821, 39] on div at bounding box center [784, 388] width 1568 height 776
click at [1546, 28] on div "Add Recipients" at bounding box center [1287, 27] width 562 height 54
click at [1536, 25] on icon at bounding box center [1538, 30] width 14 height 14
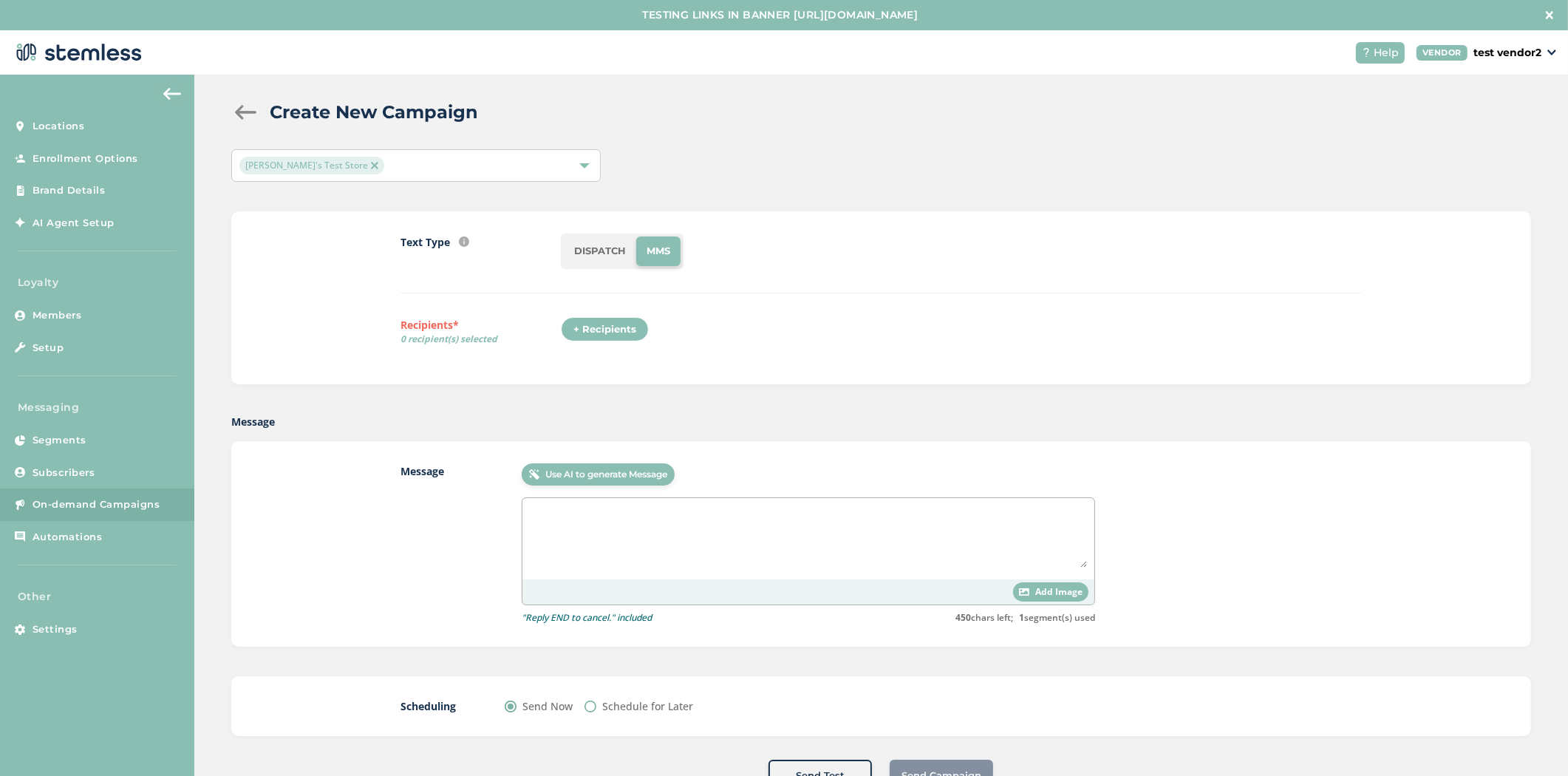
scroll to position [34, 0]
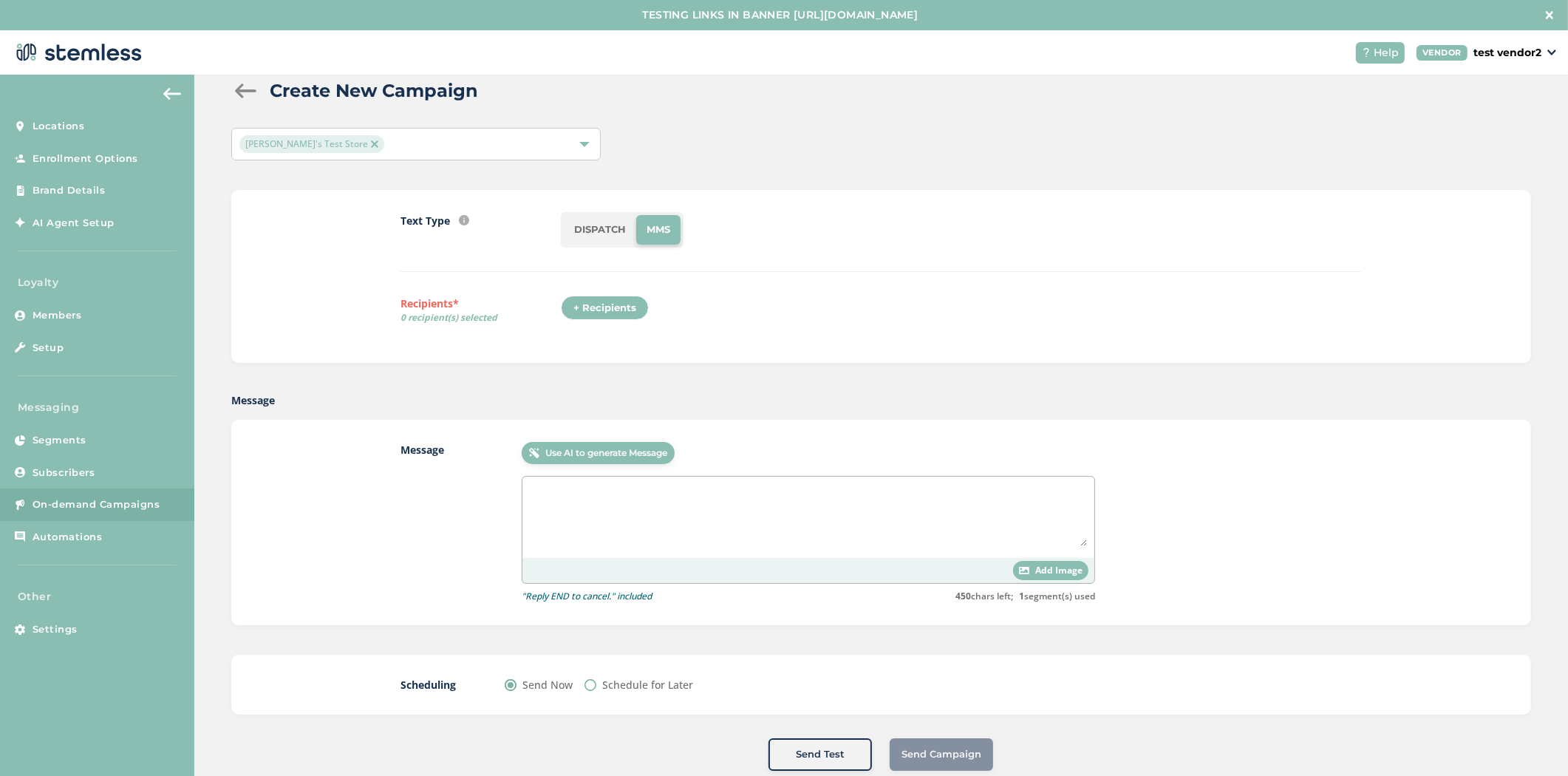
click at [574, 225] on li "DISPATCH" at bounding box center [600, 229] width 73 height 30
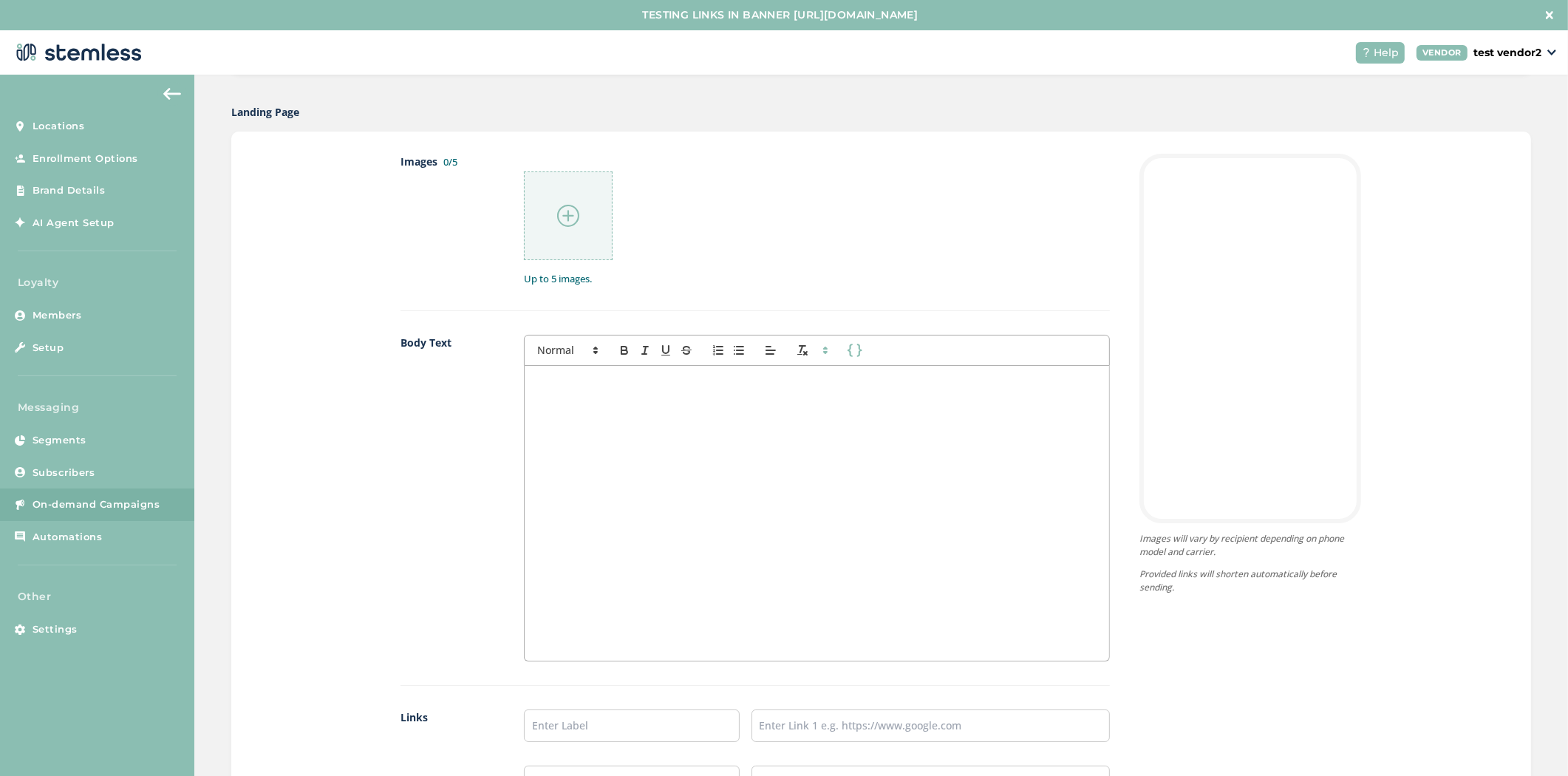
scroll to position [695, 0]
click at [557, 220] on img at bounding box center [568, 213] width 22 height 22
click at [562, 226] on div at bounding box center [568, 213] width 89 height 89
